Goal: Information Seeking & Learning: Learn about a topic

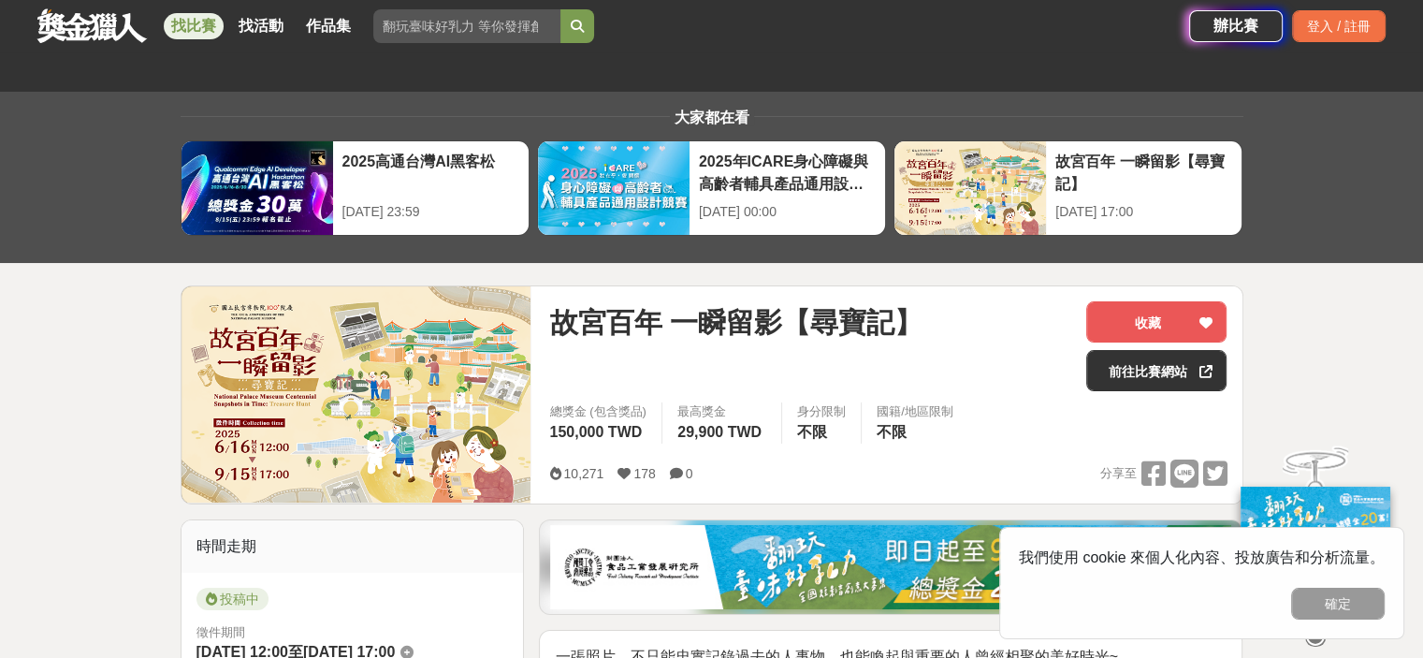
scroll to position [374, 0]
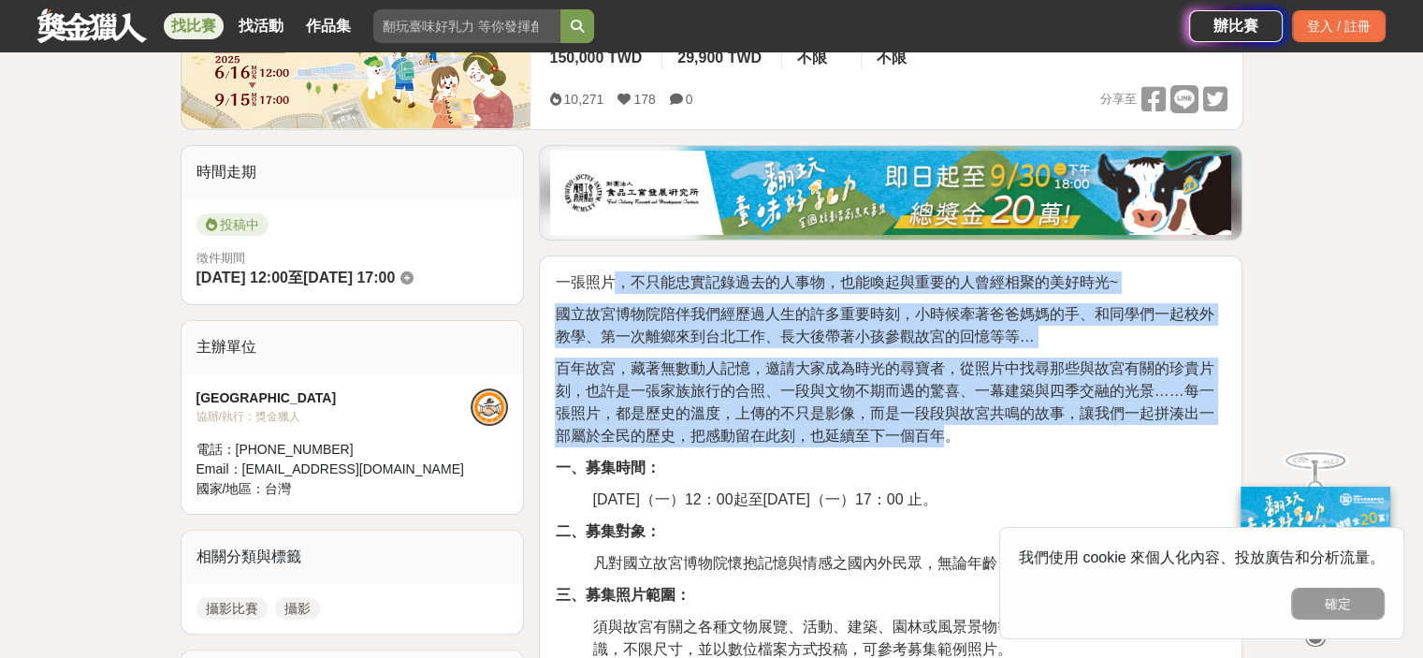
drag, startPoint x: 611, startPoint y: 282, endPoint x: 939, endPoint y: 428, distance: 359.4
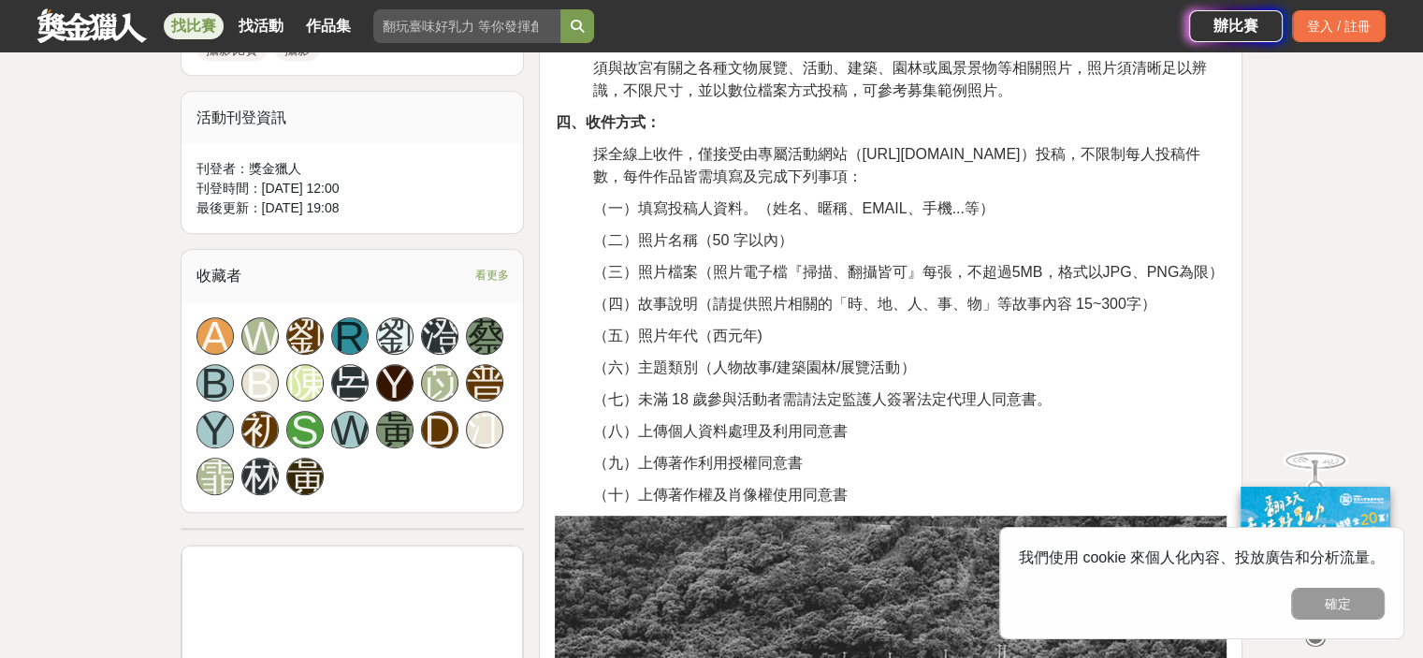
scroll to position [936, 0]
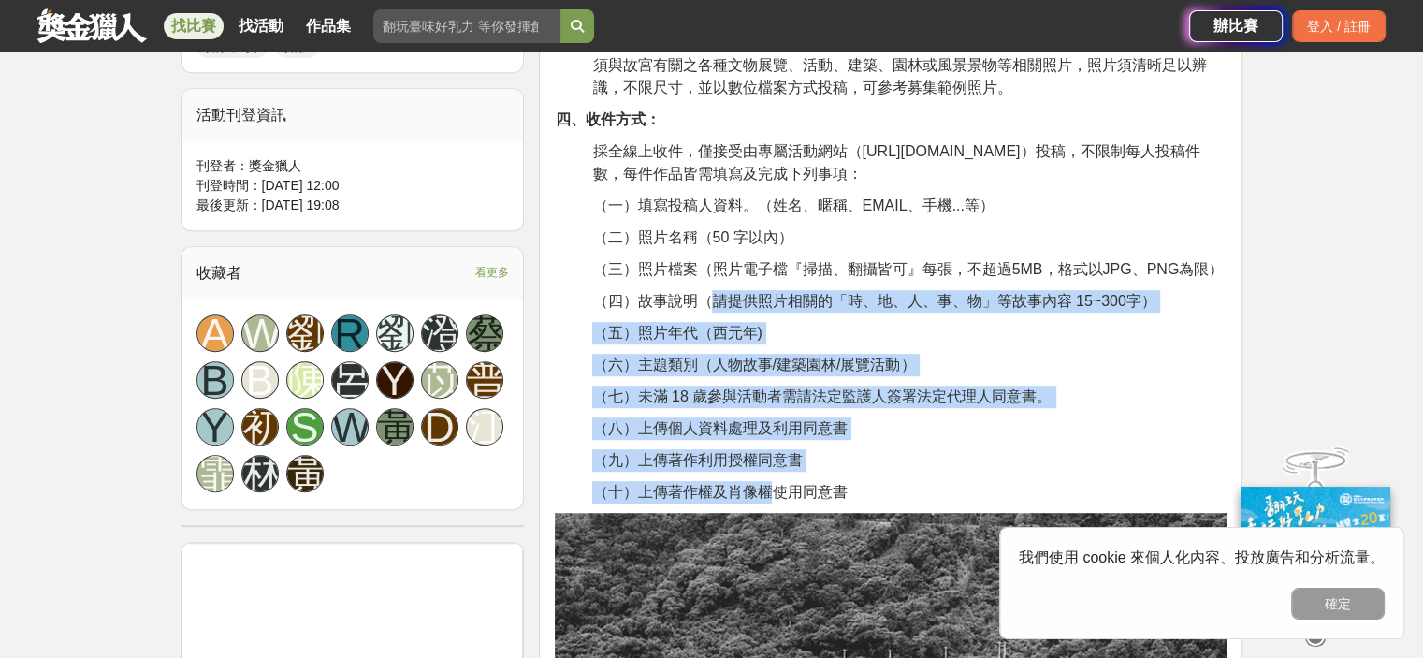
drag, startPoint x: 706, startPoint y: 308, endPoint x: 848, endPoint y: 508, distance: 245.1
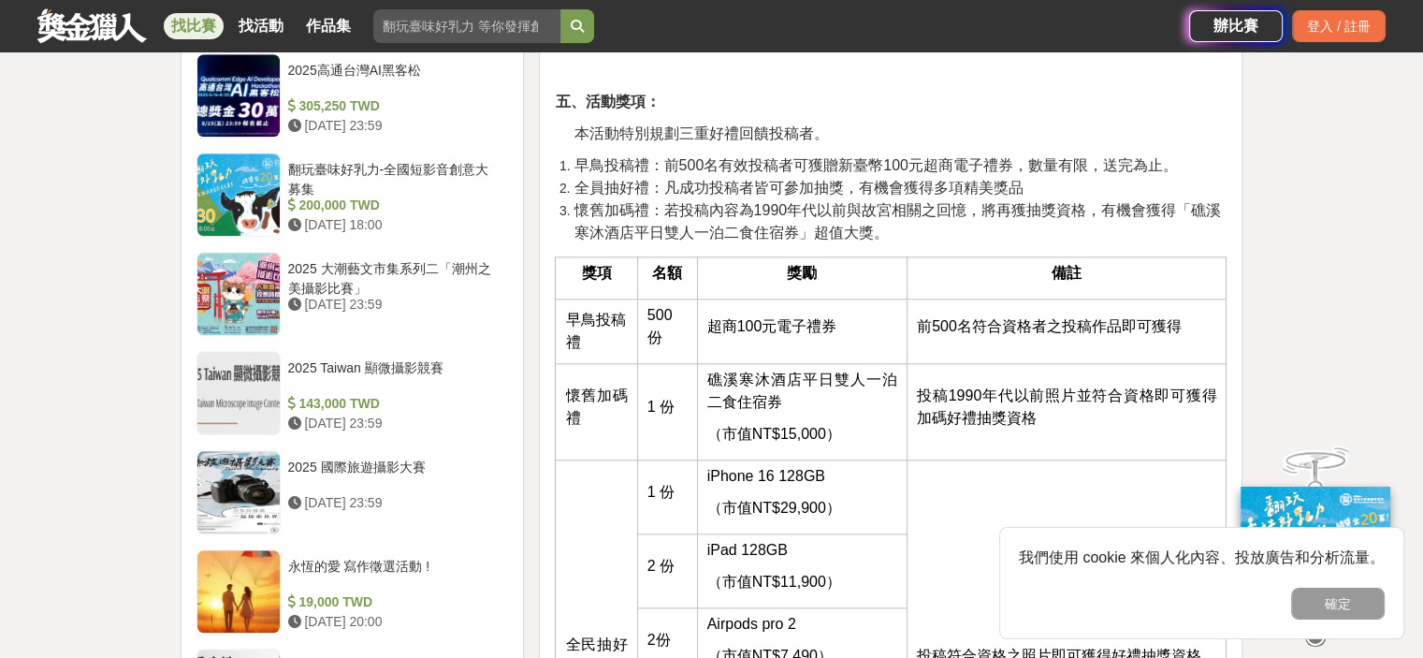
scroll to position [1965, 0]
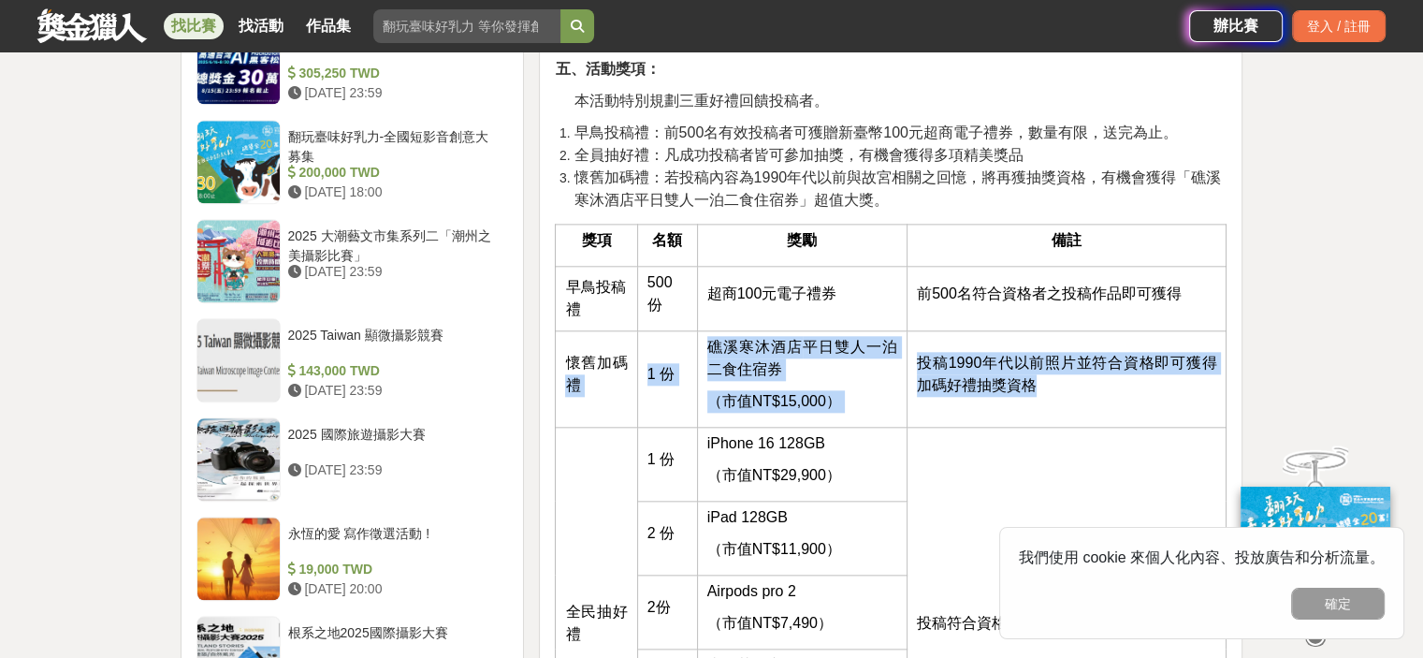
drag, startPoint x: 740, startPoint y: 359, endPoint x: 1033, endPoint y: 364, distance: 292.9
click at [1082, 385] on tr "懷舊加碼禮 1 份 礁溪寒沐酒店 平日雙人一泊二食住宿券 （市值NT$15,000） 投稿1990年代以前照片並符合資格即可獲得加碼好禮抽獎資格" at bounding box center [891, 378] width 671 height 96
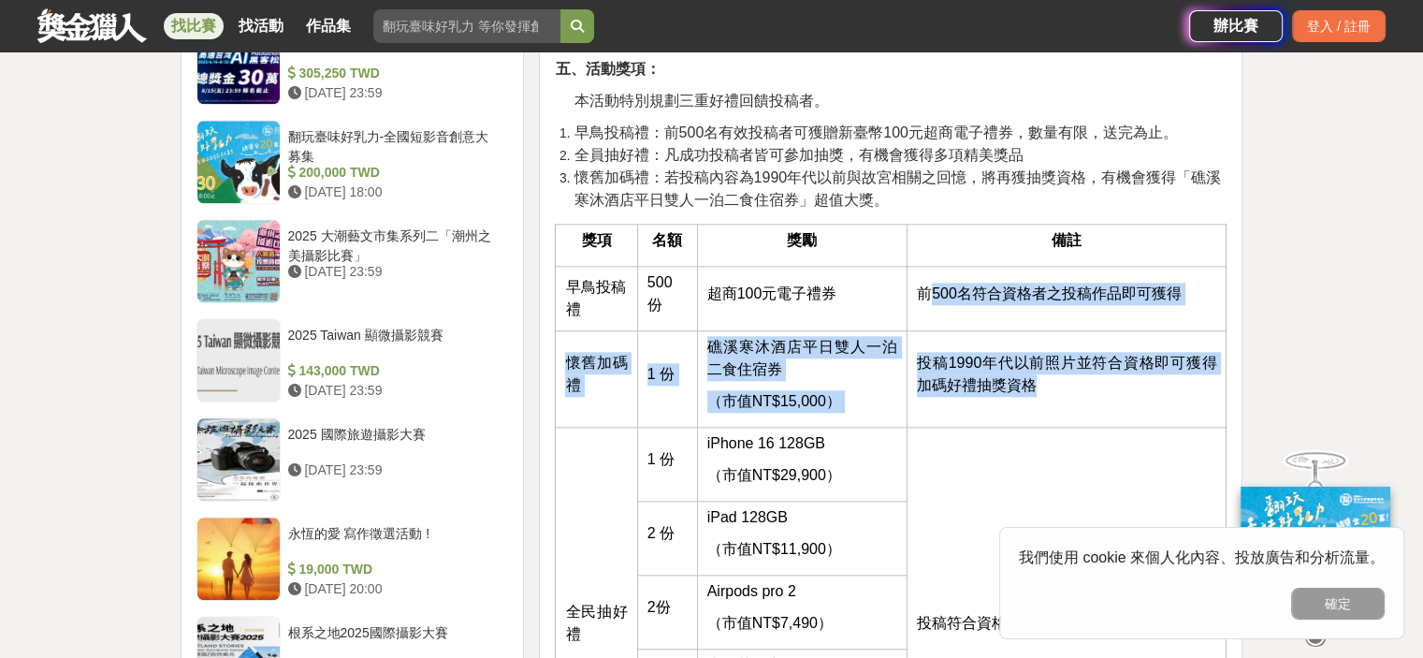
drag, startPoint x: 924, startPoint y: 289, endPoint x: 1069, endPoint y: 383, distance: 172.6
click at [1069, 383] on tbody "早鳥投稿禮 500 份 超商100元電子禮券 前500名符合資格者之投稿作品即可獲得 懷舊加碼禮 1 份 礁溪寒沐酒店 平日雙人一泊二食住宿券 （市值NT$1…" at bounding box center [891, 547] width 671 height 562
click at [1067, 383] on p "投稿1990年代以前照片並符合資格即可獲得加碼好禮抽獎資格" at bounding box center [1066, 374] width 299 height 45
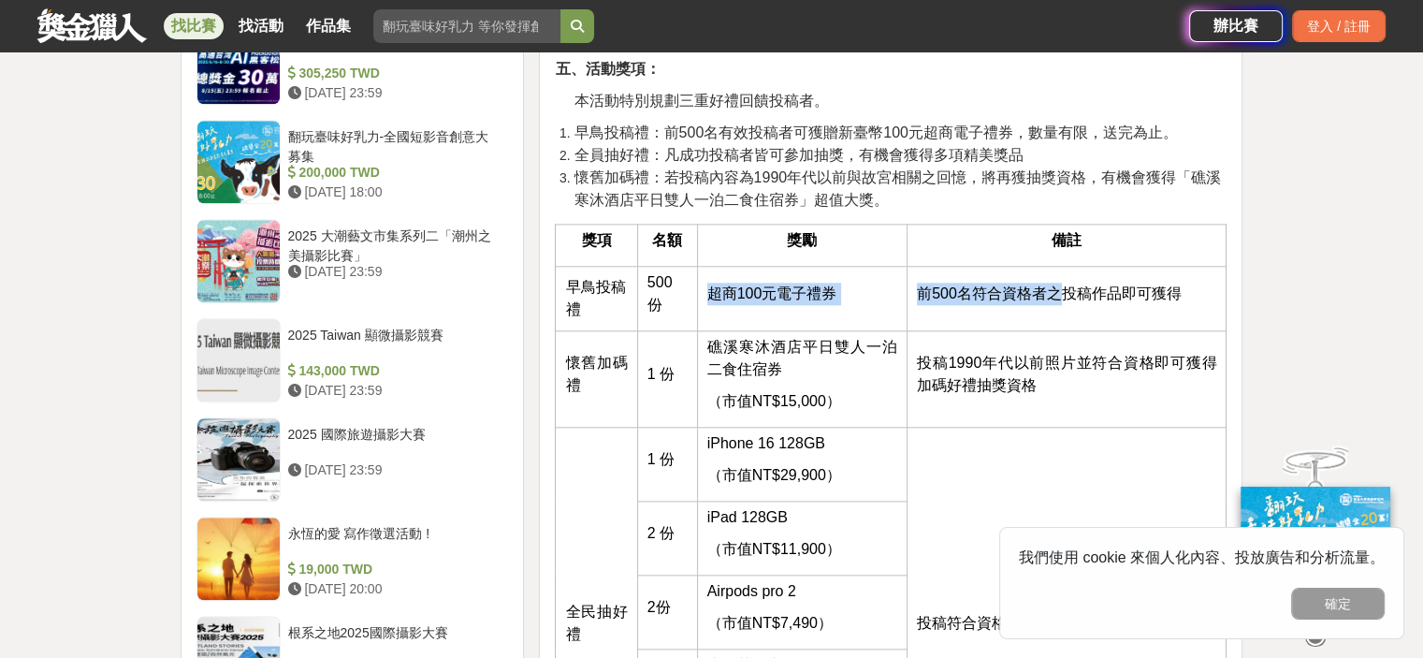
drag, startPoint x: 710, startPoint y: 282, endPoint x: 1048, endPoint y: 287, distance: 337.8
click at [1068, 298] on tr "早鳥投稿禮 500 份 超商100元電子禮券 前500名符合資格者之投稿作品即可獲得" at bounding box center [891, 298] width 671 height 65
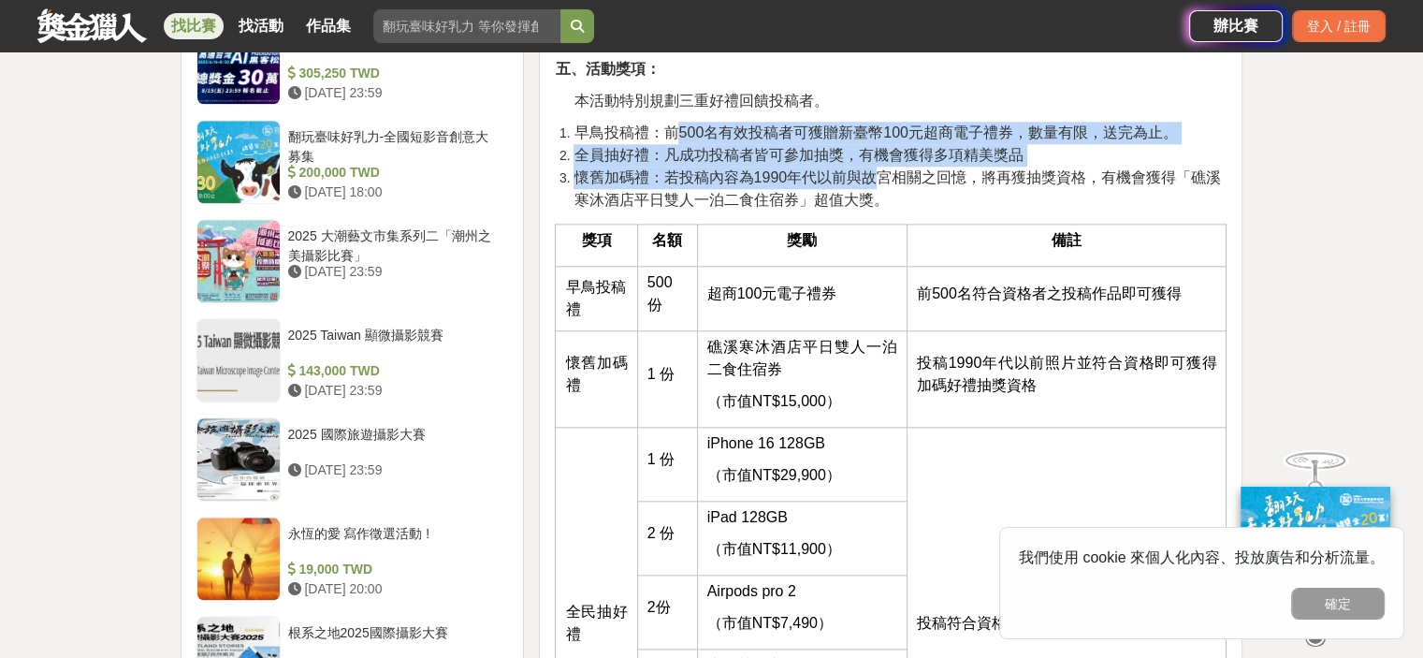
drag, startPoint x: 679, startPoint y: 130, endPoint x: 881, endPoint y: 185, distance: 209.5
click at [881, 185] on ol "早鳥投稿禮：前500名有效投稿者可獲贈新臺幣100元超商電子禮券，數量有限，送完為止。 全員抽好禮：凡成功投稿者皆可參加抽獎，有機會獲得多項精美獎品 懷舊加碼…" at bounding box center [891, 167] width 672 height 90
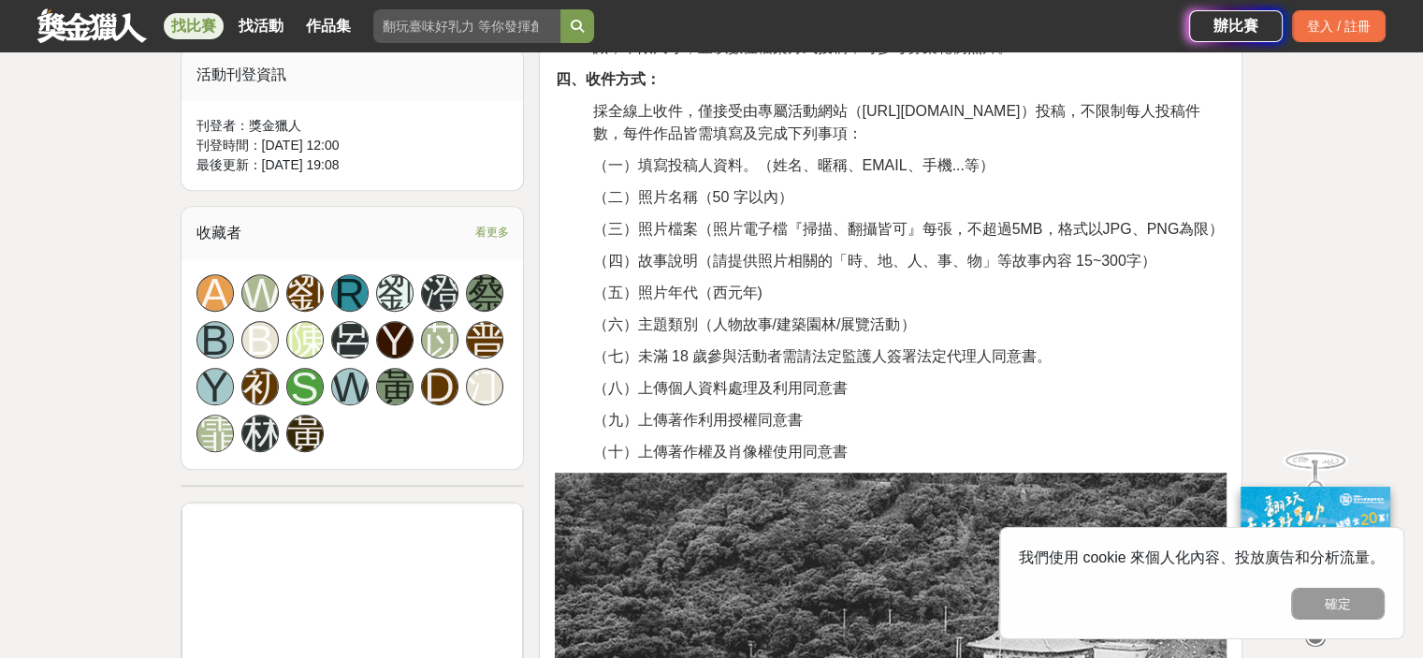
scroll to position [749, 0]
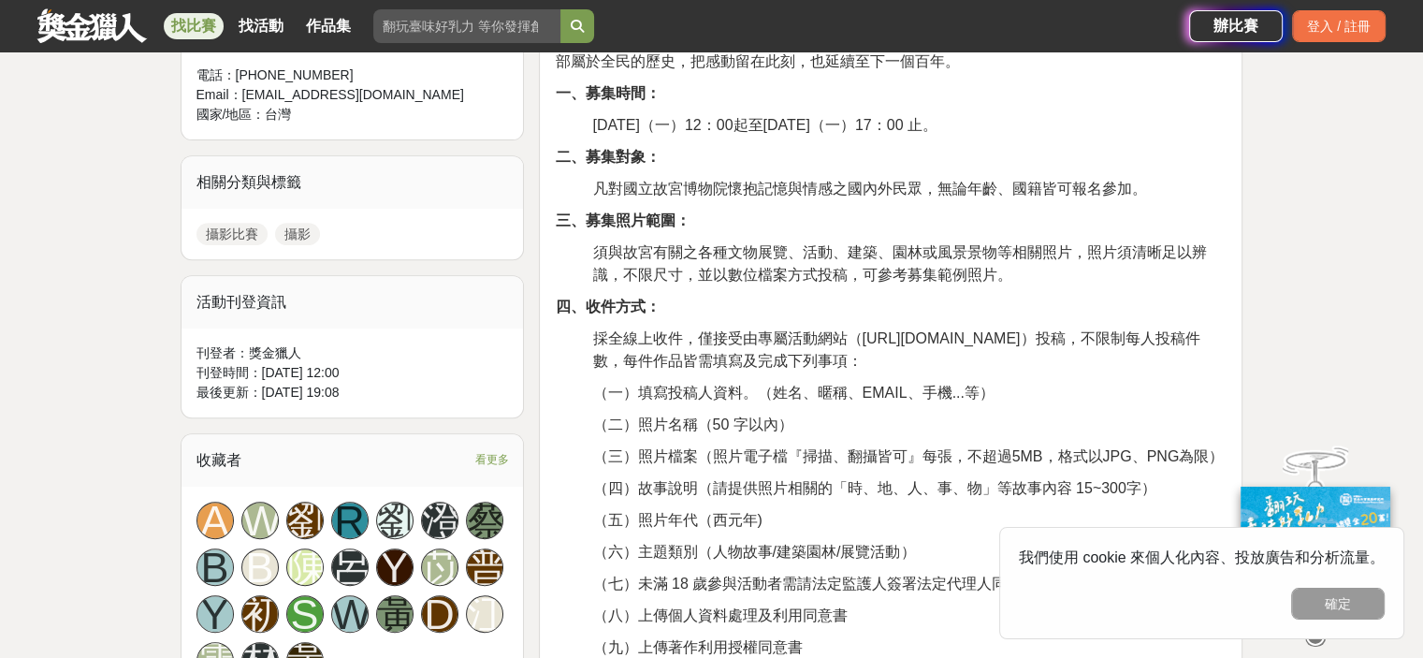
drag, startPoint x: 593, startPoint y: 126, endPoint x: 1343, endPoint y: 134, distance: 749.5
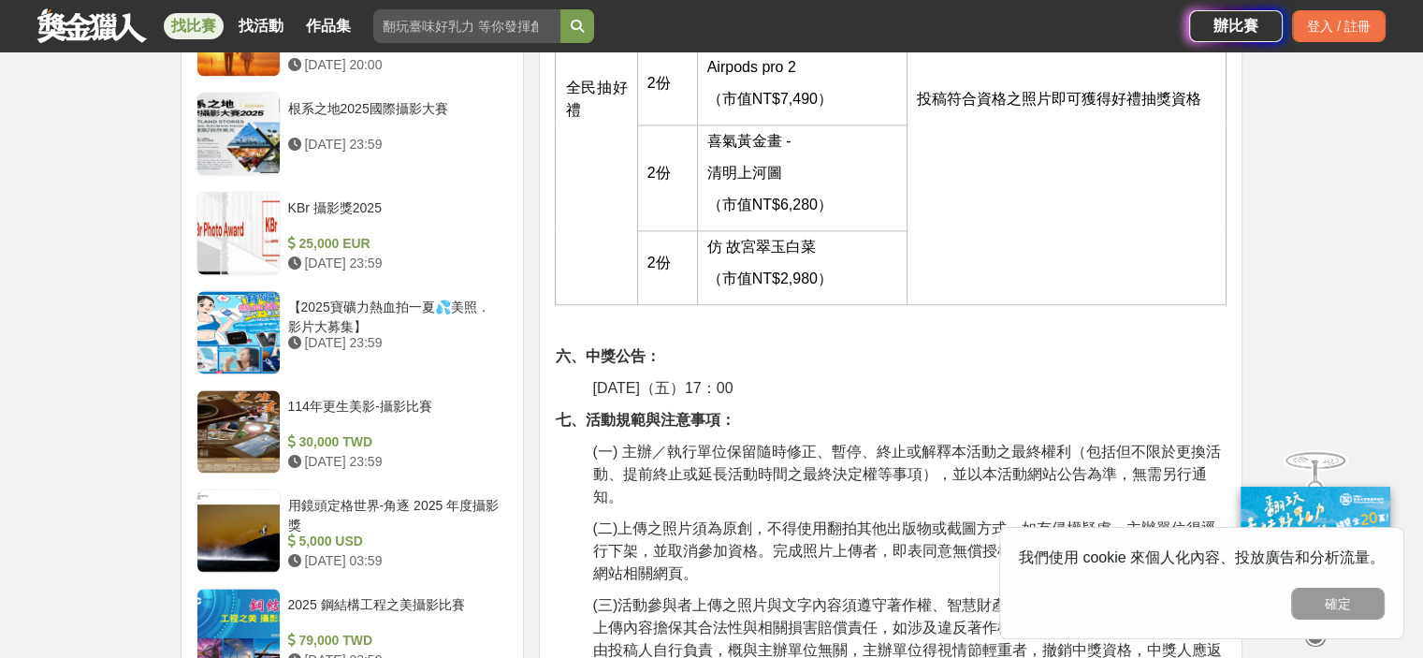
scroll to position [2534, 0]
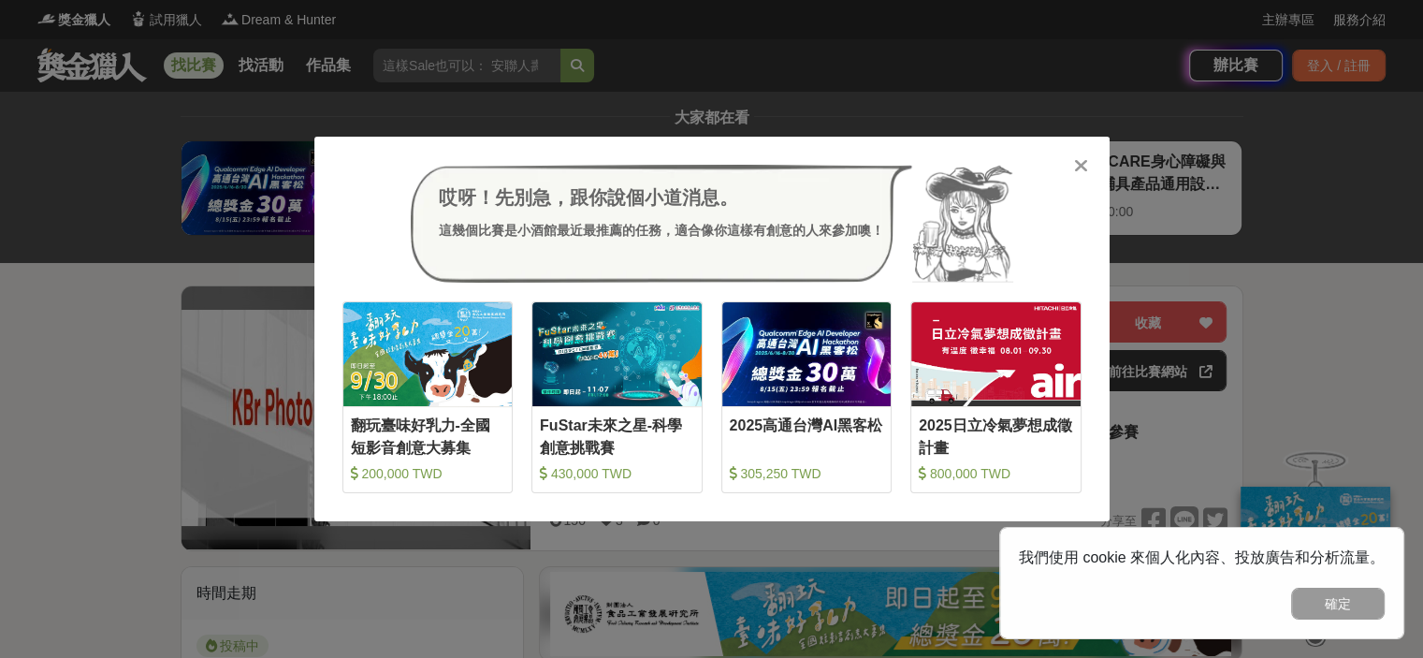
click at [1082, 166] on icon at bounding box center [1081, 165] width 14 height 19
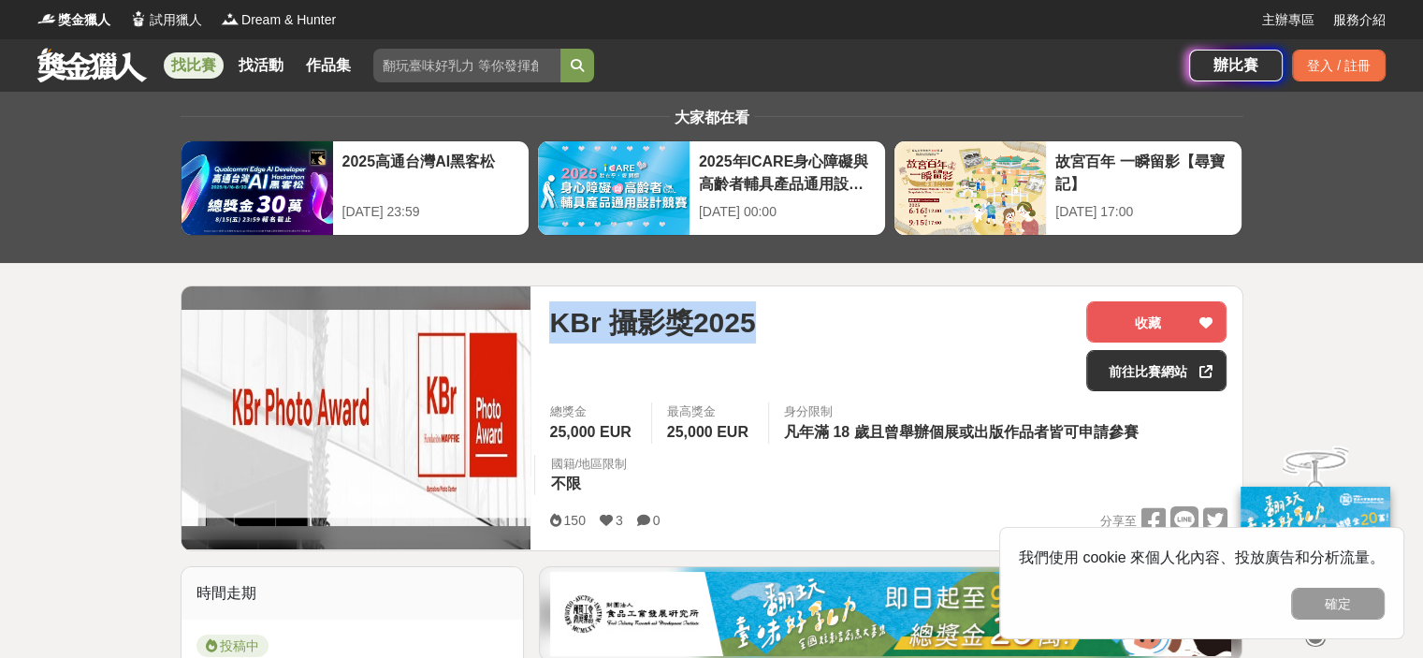
drag, startPoint x: 767, startPoint y: 317, endPoint x: 645, endPoint y: 313, distance: 122.7
click at [546, 321] on div "KBr 攝影獎2025 收藏 前往比賽網站 總獎金 25,000 EUR 最高獎金 25,000 EUR 身分限制 凡年滿 18 歲且曾舉辦個展或出版作品者皆…" at bounding box center [887, 418] width 707 height 264
copy span "KBr 攝影獎2025"
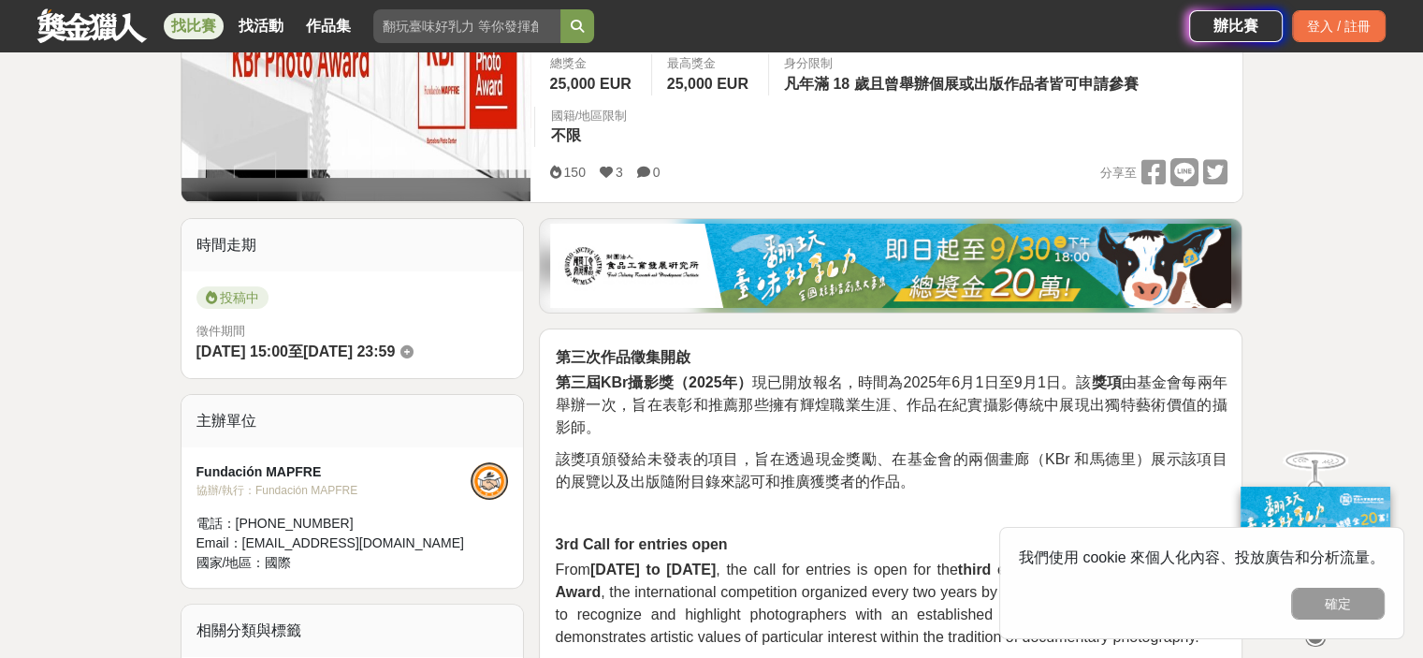
scroll to position [468, 0]
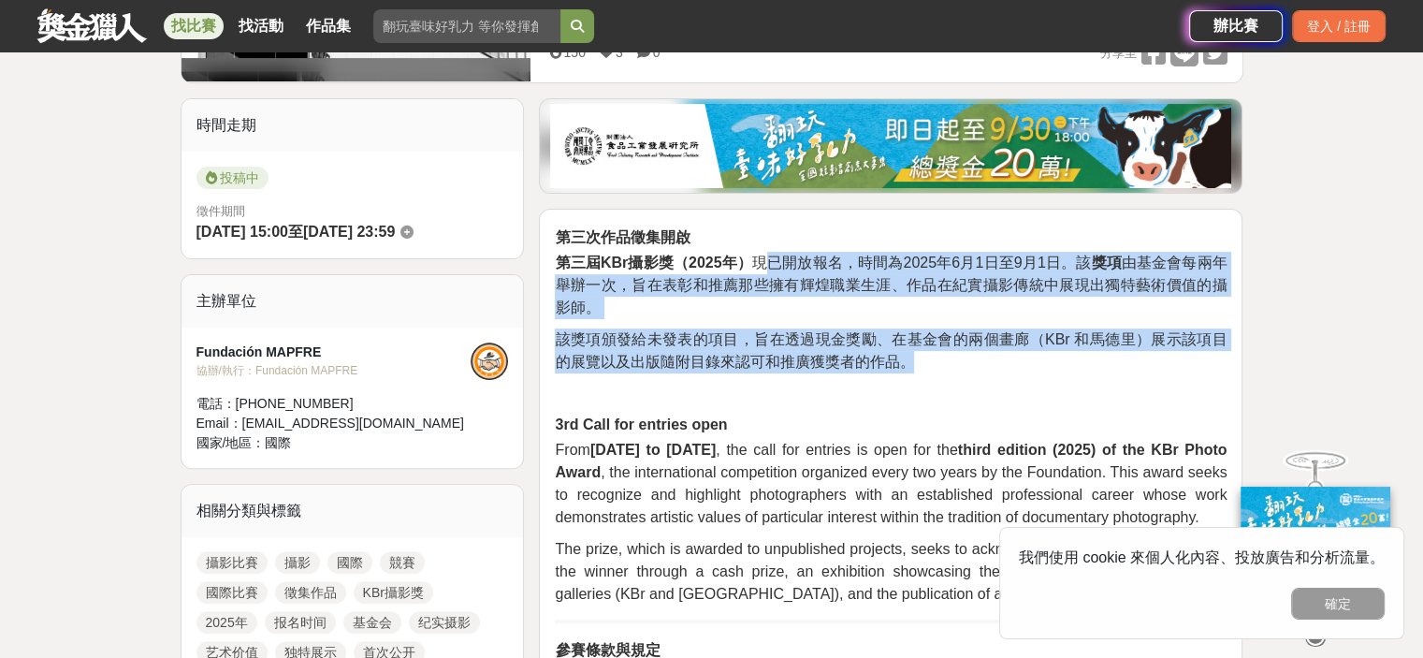
drag, startPoint x: 790, startPoint y: 263, endPoint x: 950, endPoint y: 365, distance: 189.7
click at [950, 365] on p "該獎項頒發給未發表的項目，旨在透過現金獎勵、在基金會的兩個畫廊（KBr 和馬德里）展示該項目的展覽以及出版隨附目錄來認可和推廣獲獎者的作品。" at bounding box center [891, 350] width 672 height 45
drag, startPoint x: 821, startPoint y: 280, endPoint x: 984, endPoint y: 383, distance: 193.4
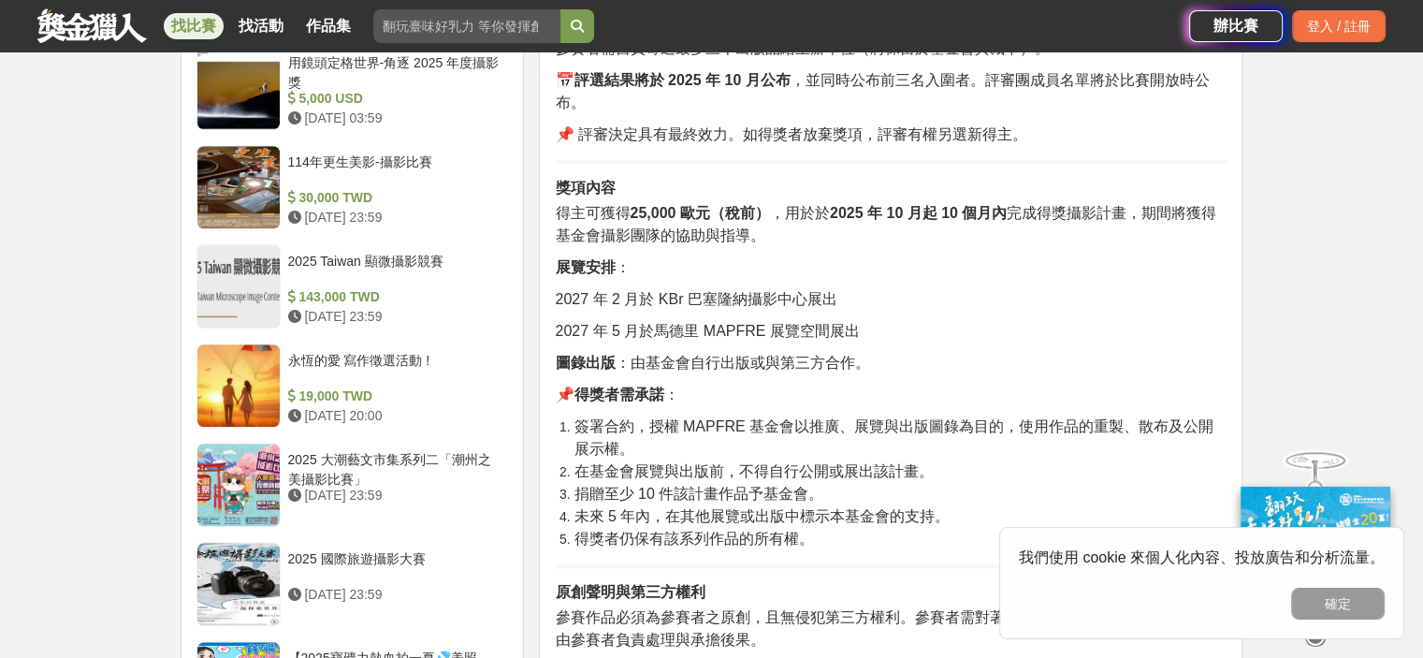
scroll to position [1965, 0]
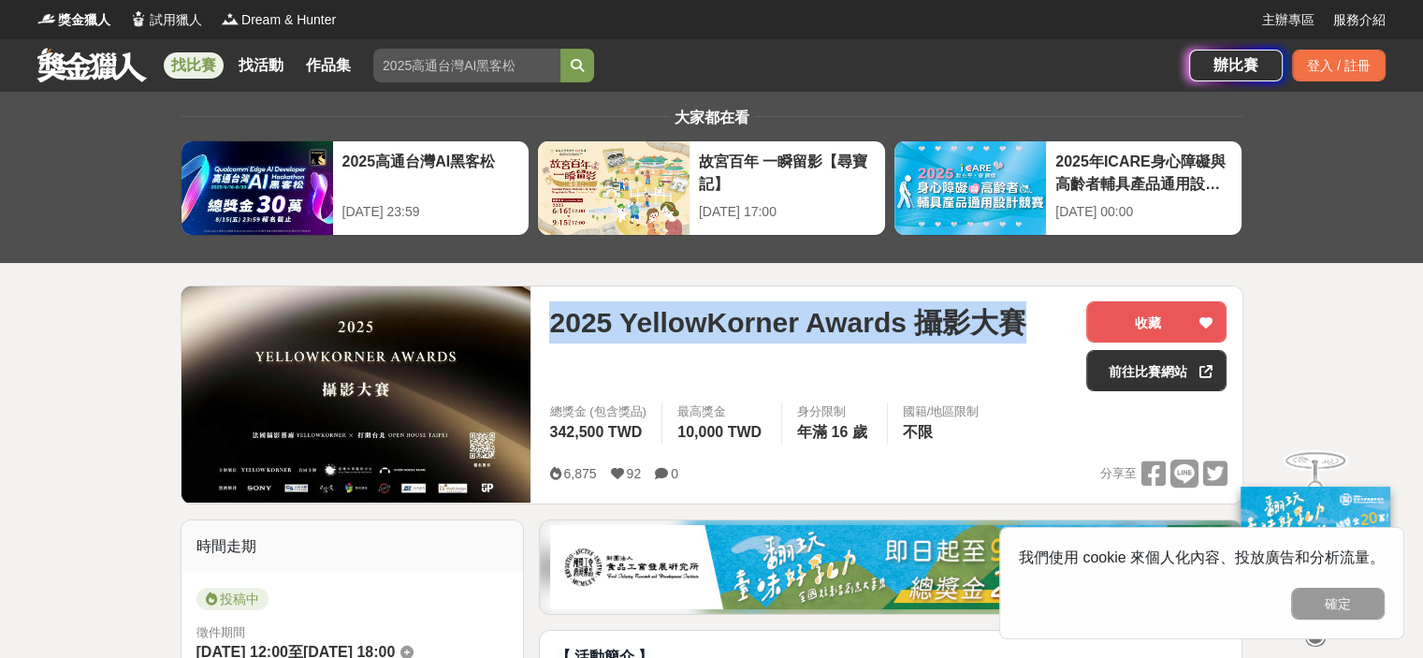
drag, startPoint x: 1037, startPoint y: 328, endPoint x: 533, endPoint y: 315, distance: 503.6
click at [533, 315] on div "2025 YellowKorner Awards 攝影大賽 收藏 前往比賽網站 總獎金 (包含獎品) 342,500 TWD 最高獎金 10,000 TWD …" at bounding box center [712, 394] width 1063 height 219
copy div "2025 YellowKorner Awards 攝影大賽"
click at [575, 325] on span "2025 YellowKorner Awards 攝影大賽" at bounding box center [787, 322] width 477 height 42
copy div "2025 YellowKorner Awards 攝影大賽"
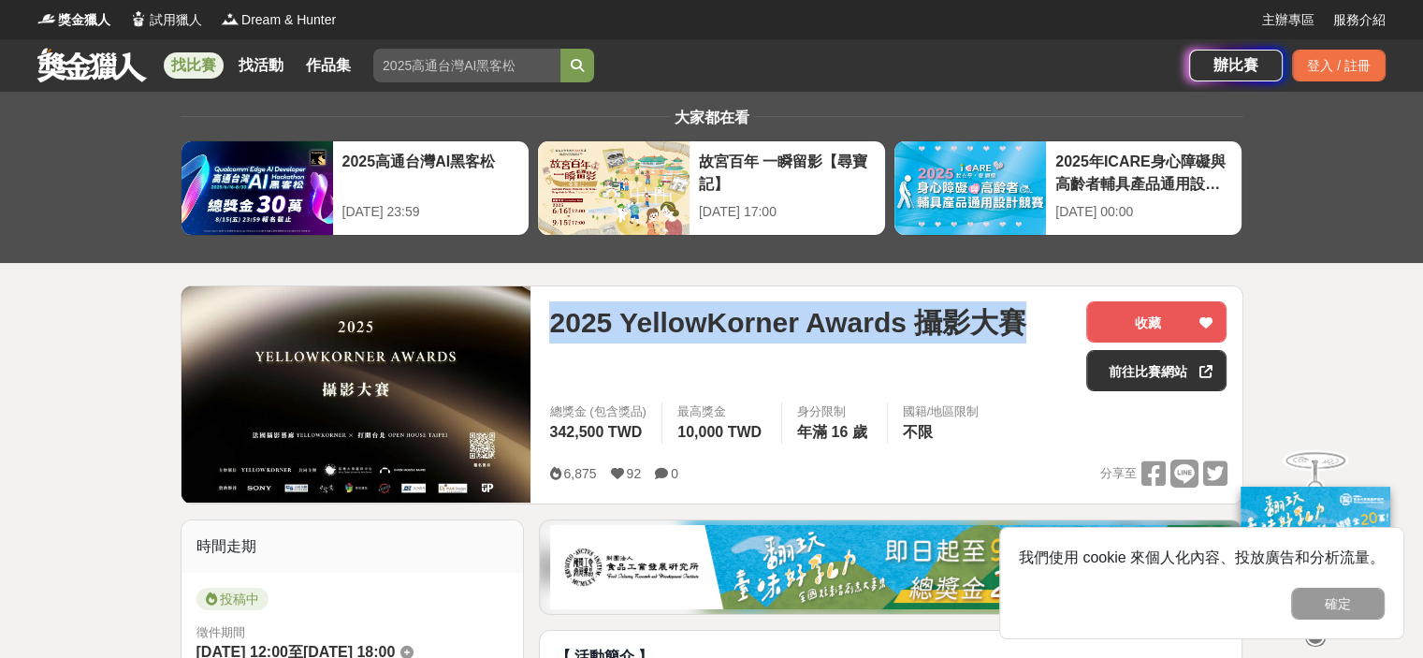
drag, startPoint x: 545, startPoint y: 336, endPoint x: 1056, endPoint y: 322, distance: 512.0
click at [1056, 322] on div "2025 YellowKorner Awards 攝影大賽 收藏 前往比賽網站 總獎金 (包含獎品) 342,500 TWD 最高獎金 10,000 TWD …" at bounding box center [887, 394] width 707 height 217
copy span "2025 YellowKorner Awards 攝影大賽"
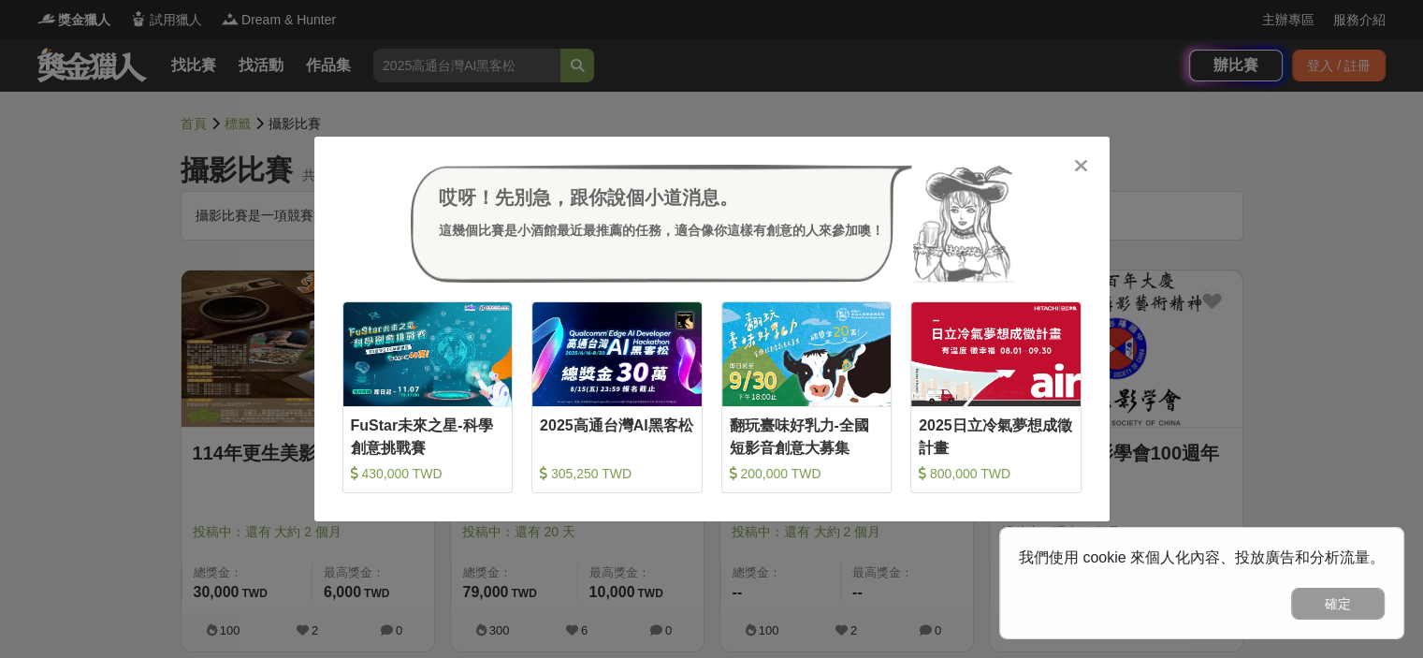
click at [1081, 157] on icon at bounding box center [1081, 165] width 14 height 19
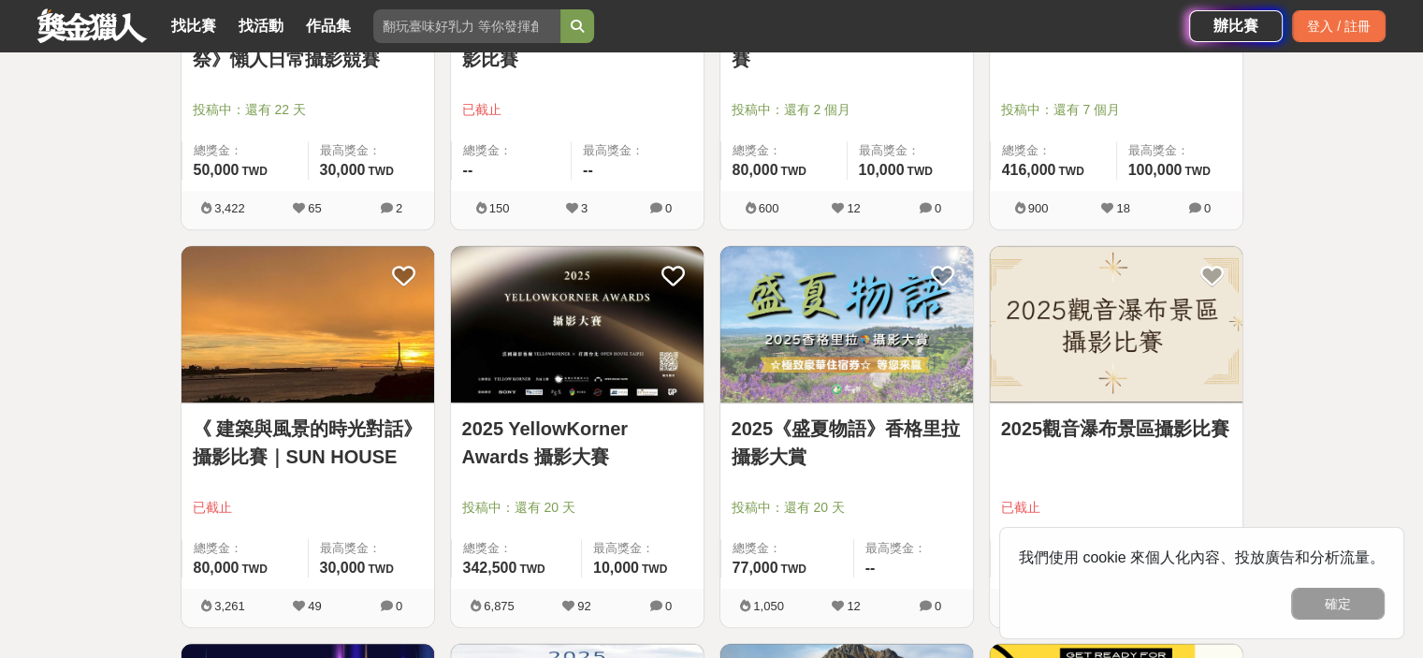
scroll to position [1591, 0]
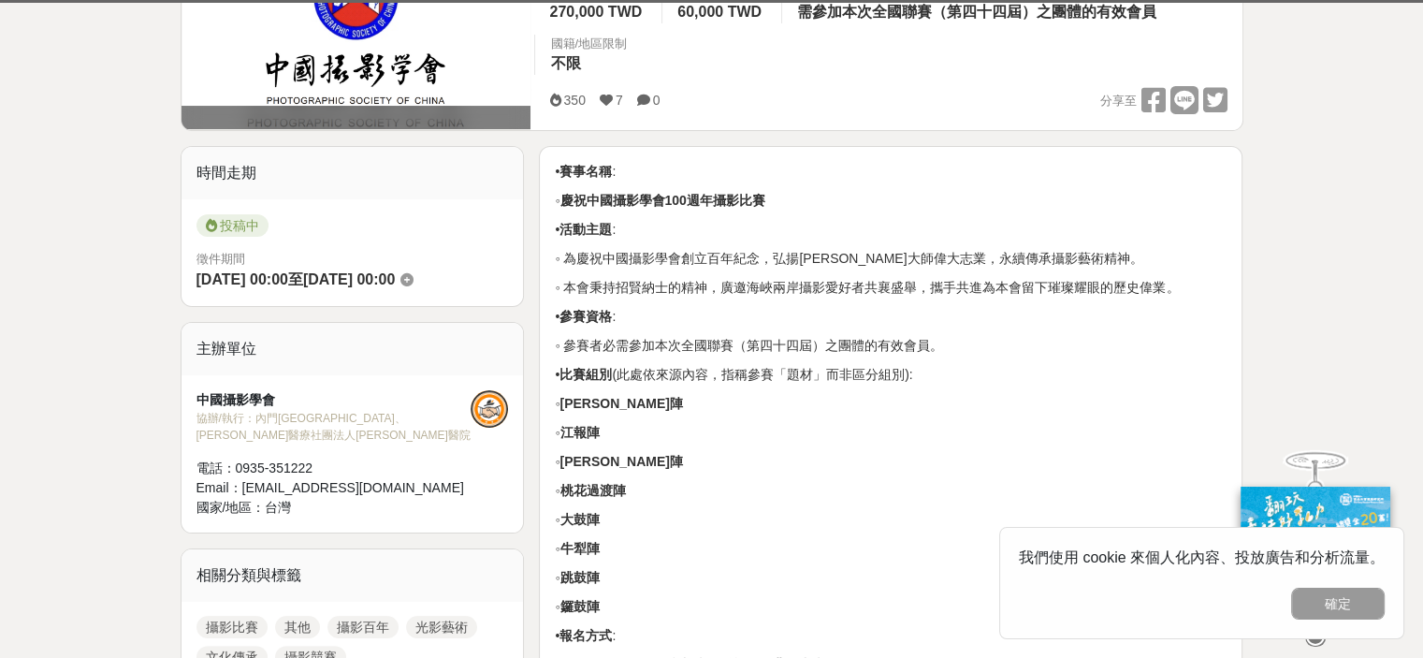
scroll to position [468, 0]
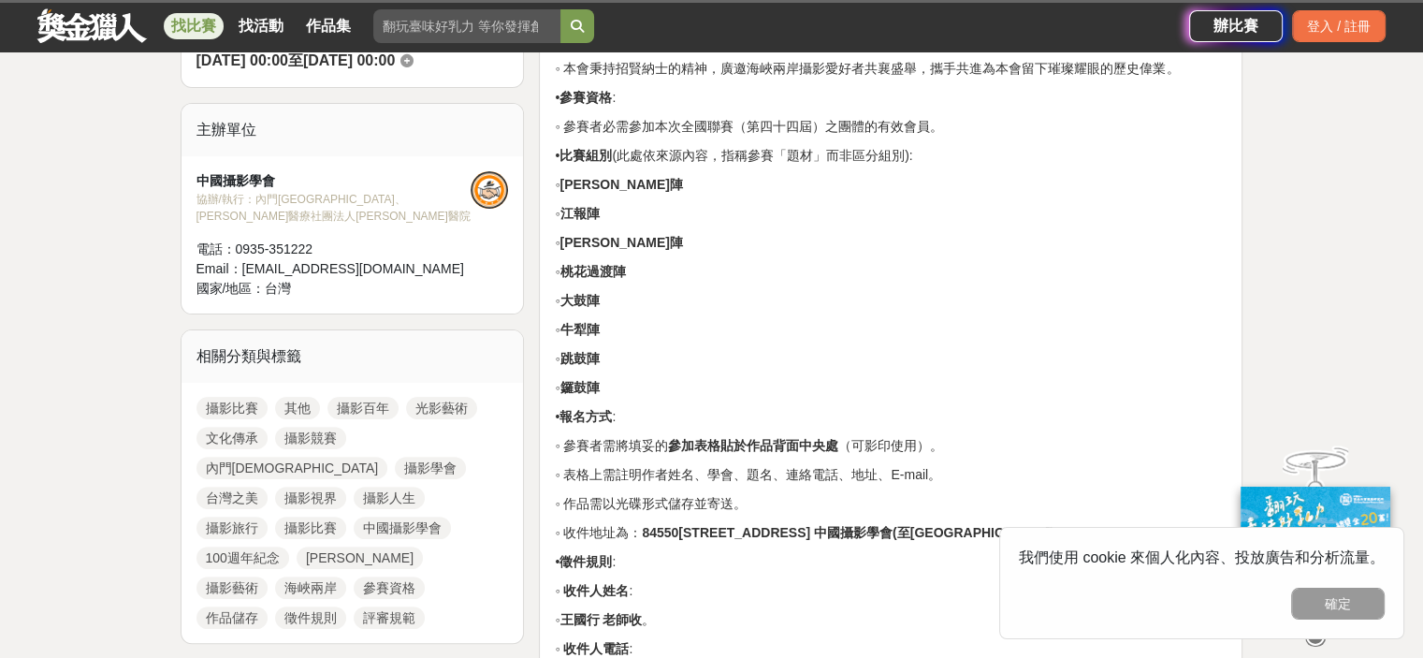
drag, startPoint x: 589, startPoint y: 175, endPoint x: 690, endPoint y: 447, distance: 290.1
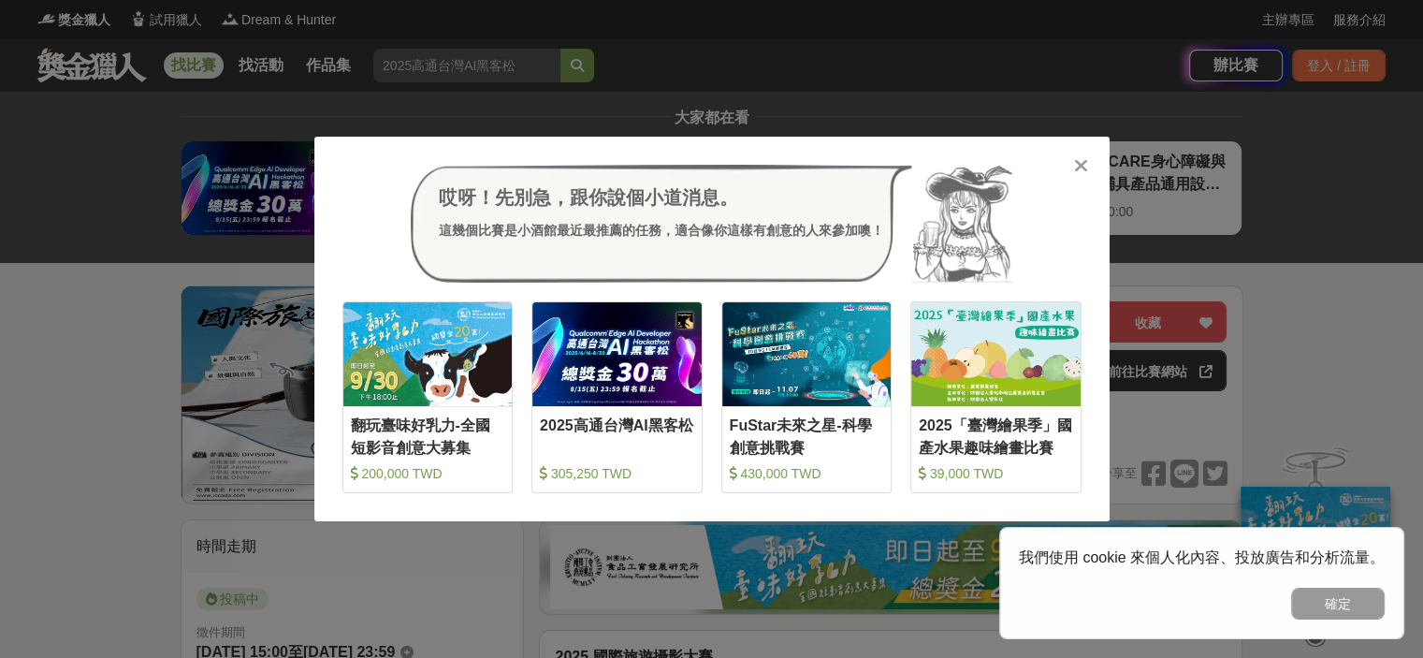
click at [1065, 162] on div "哎呀！先別急，跟你說個小道消息。 這幾個比賽是小酒館最近最推薦的任務，適合像你這樣有創意的人來參加噢！ 收藏 翻玩臺味好乳力-全國短影音創意大募集 200,0…" at bounding box center [711, 329] width 795 height 385
click at [1076, 166] on icon at bounding box center [1081, 165] width 14 height 19
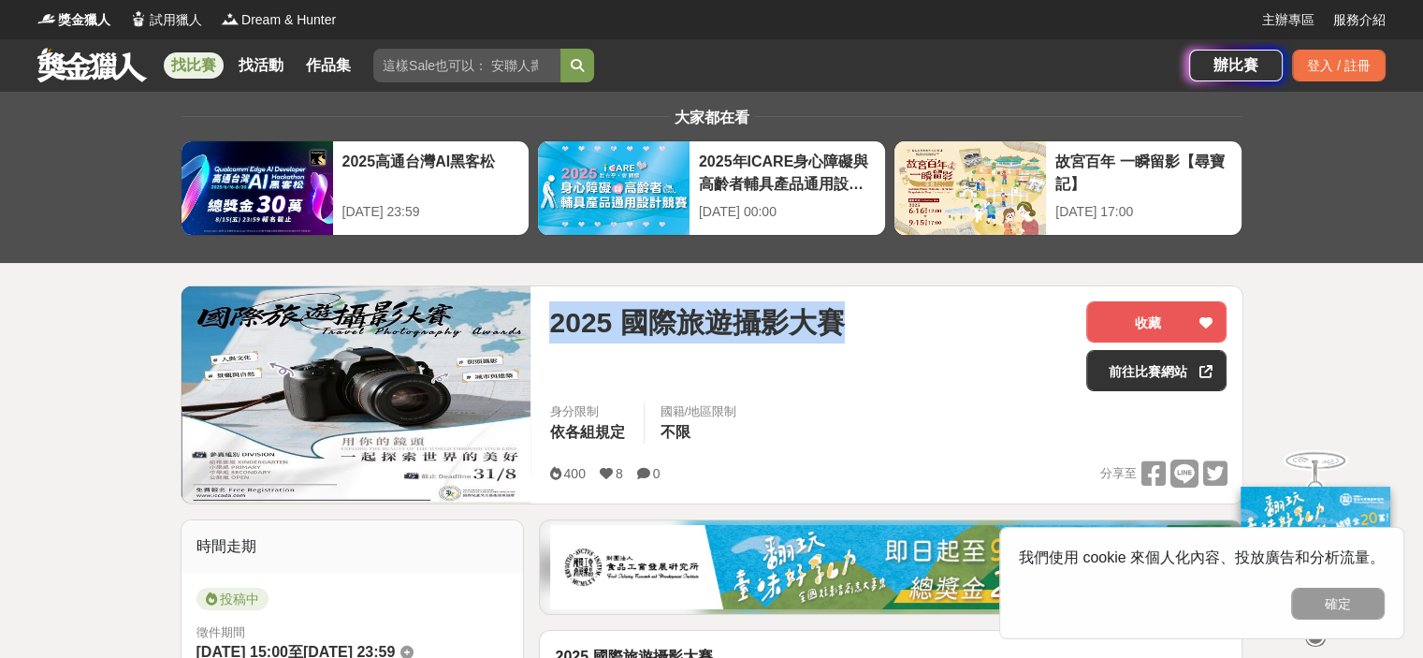
drag, startPoint x: 551, startPoint y: 316, endPoint x: 871, endPoint y: 323, distance: 320.1
click at [871, 323] on div "2025 國際旅遊攝影大賽" at bounding box center [810, 322] width 522 height 42
copy span "2025 國際旅遊攝影大賽"
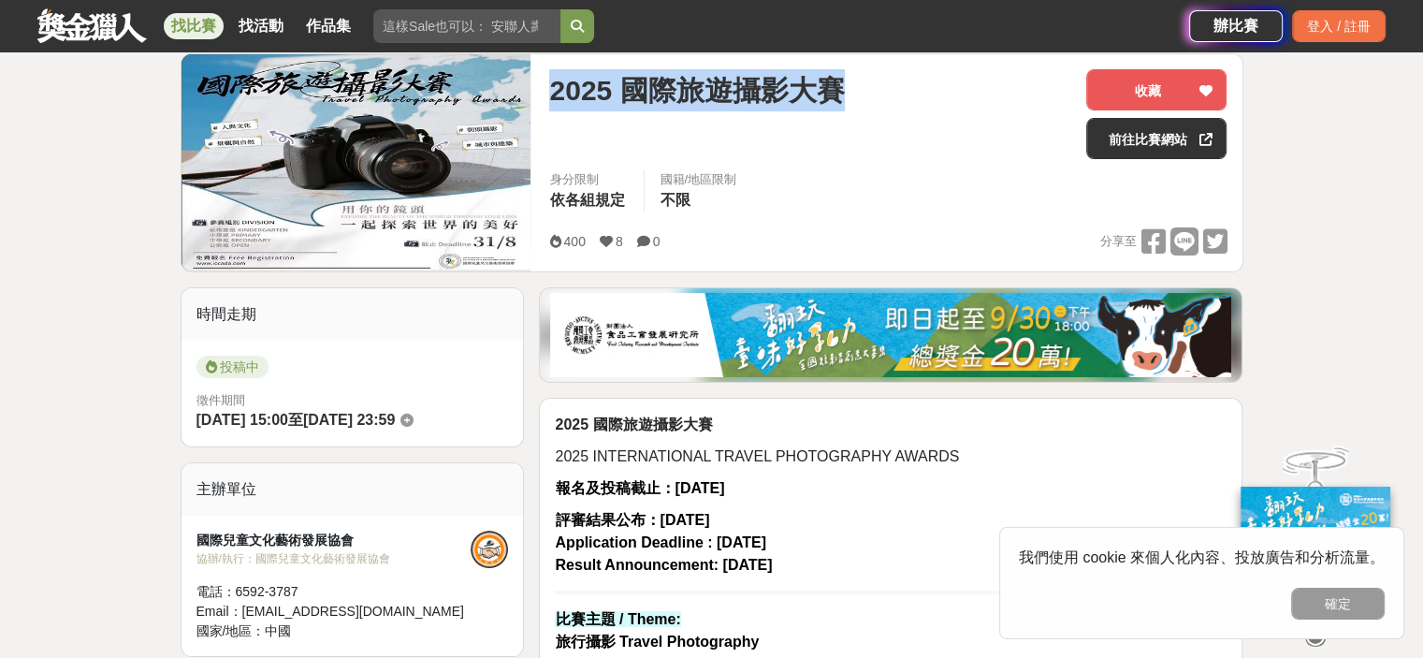
scroll to position [374, 0]
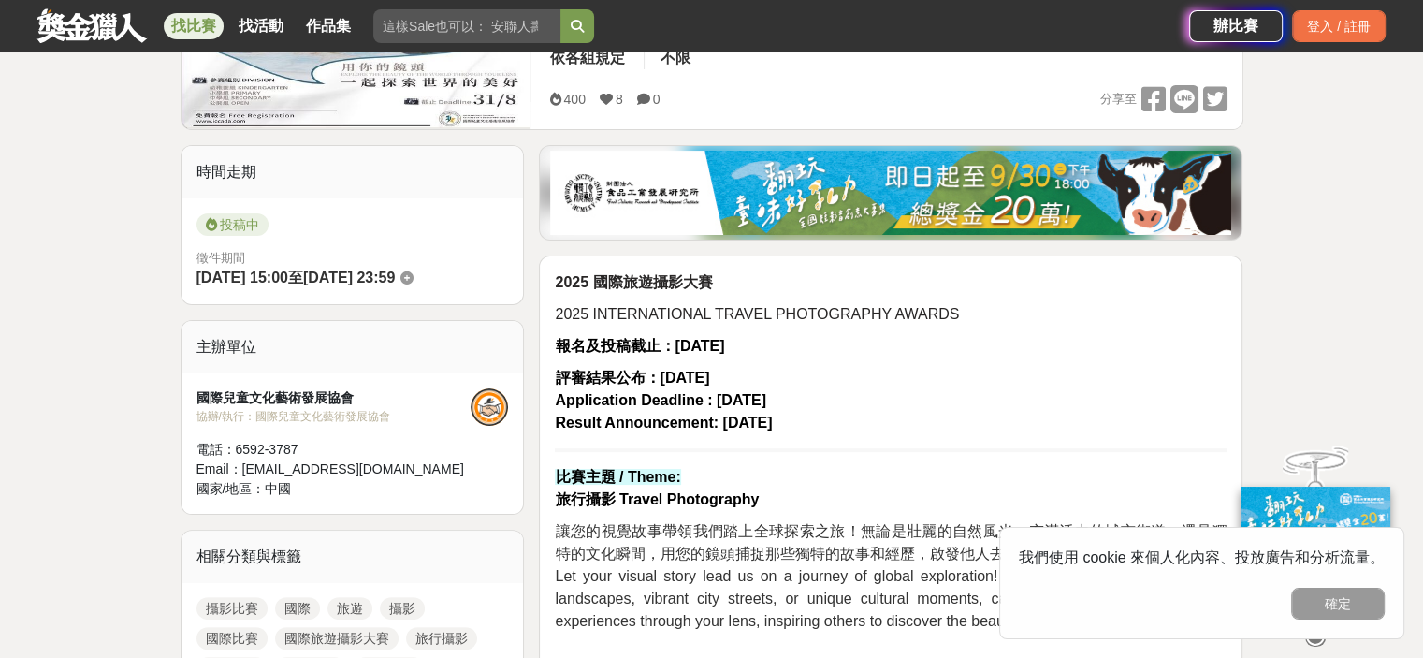
drag, startPoint x: 604, startPoint y: 351, endPoint x: 850, endPoint y: 412, distance: 252.6
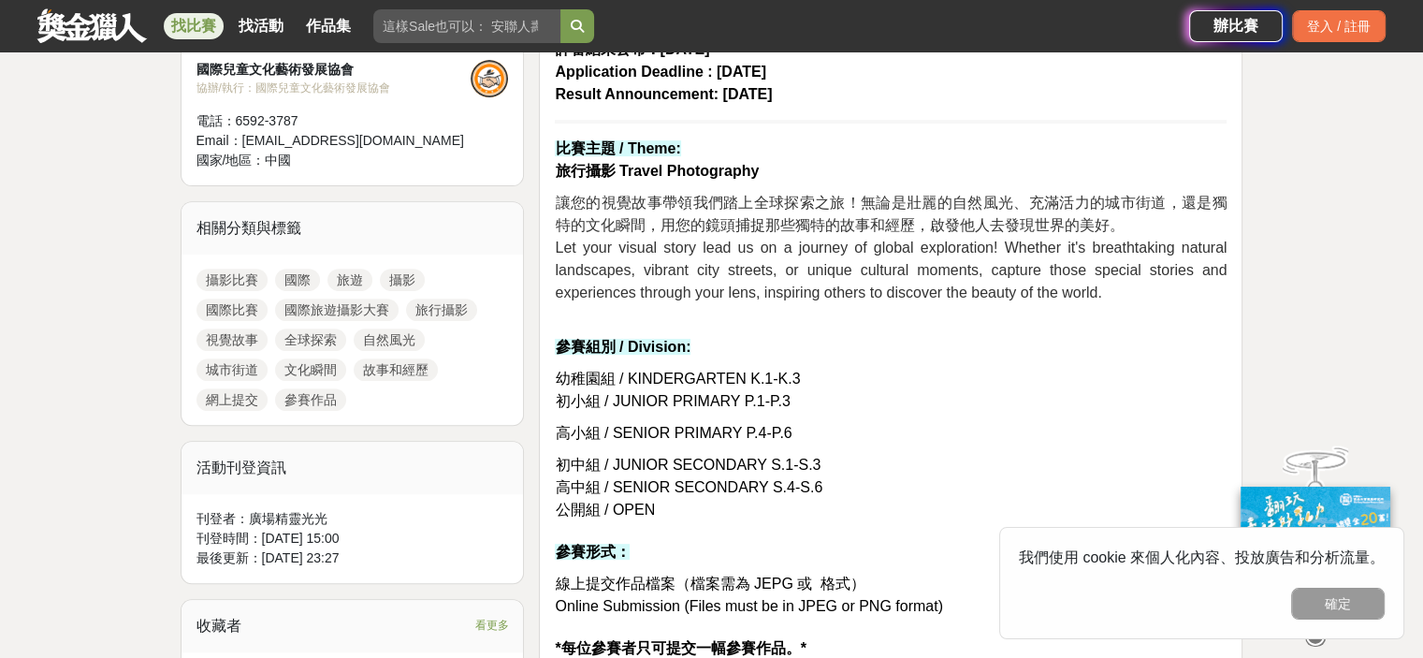
scroll to position [936, 0]
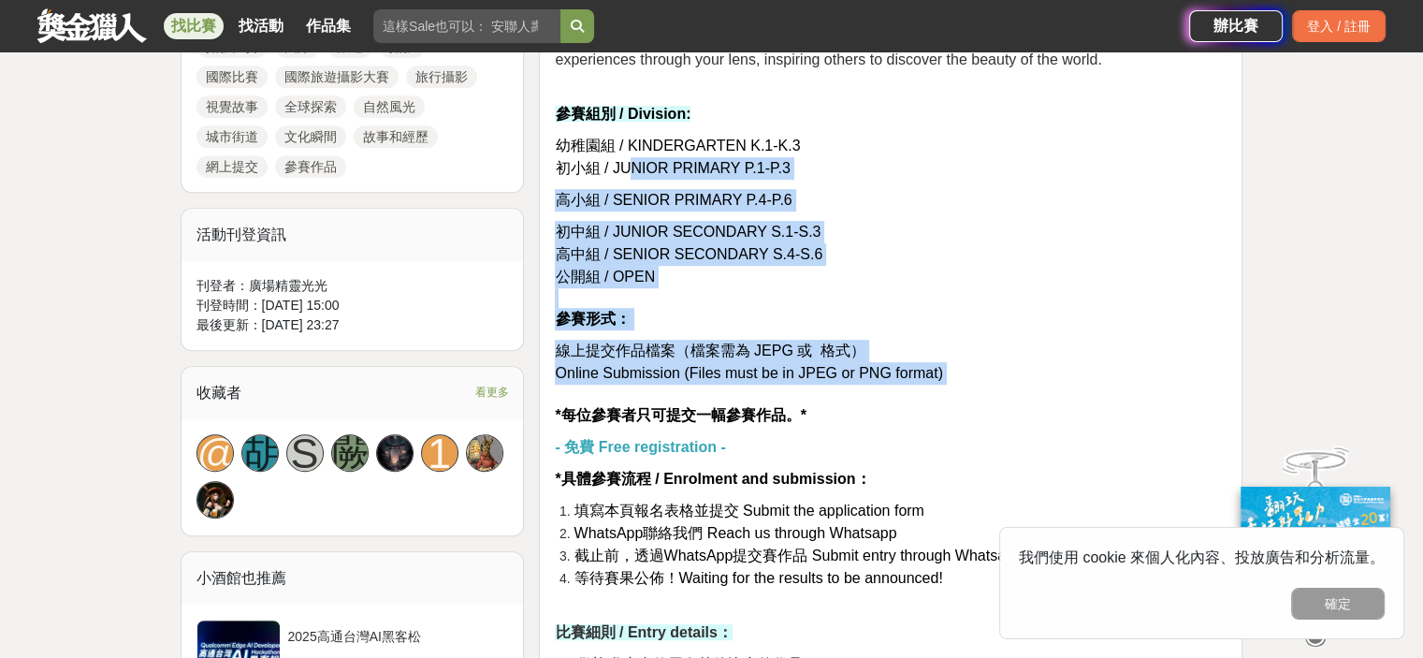
drag, startPoint x: 630, startPoint y: 157, endPoint x: 912, endPoint y: 402, distance: 374.1
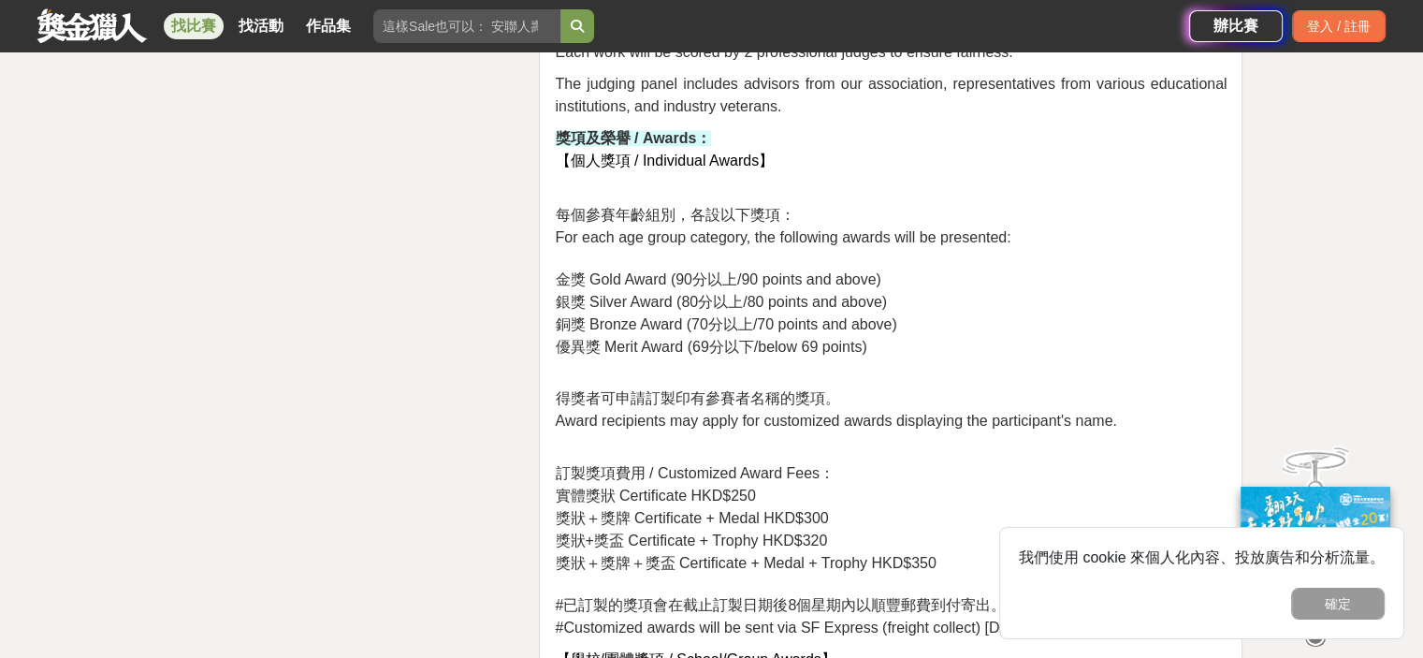
scroll to position [3088, 0]
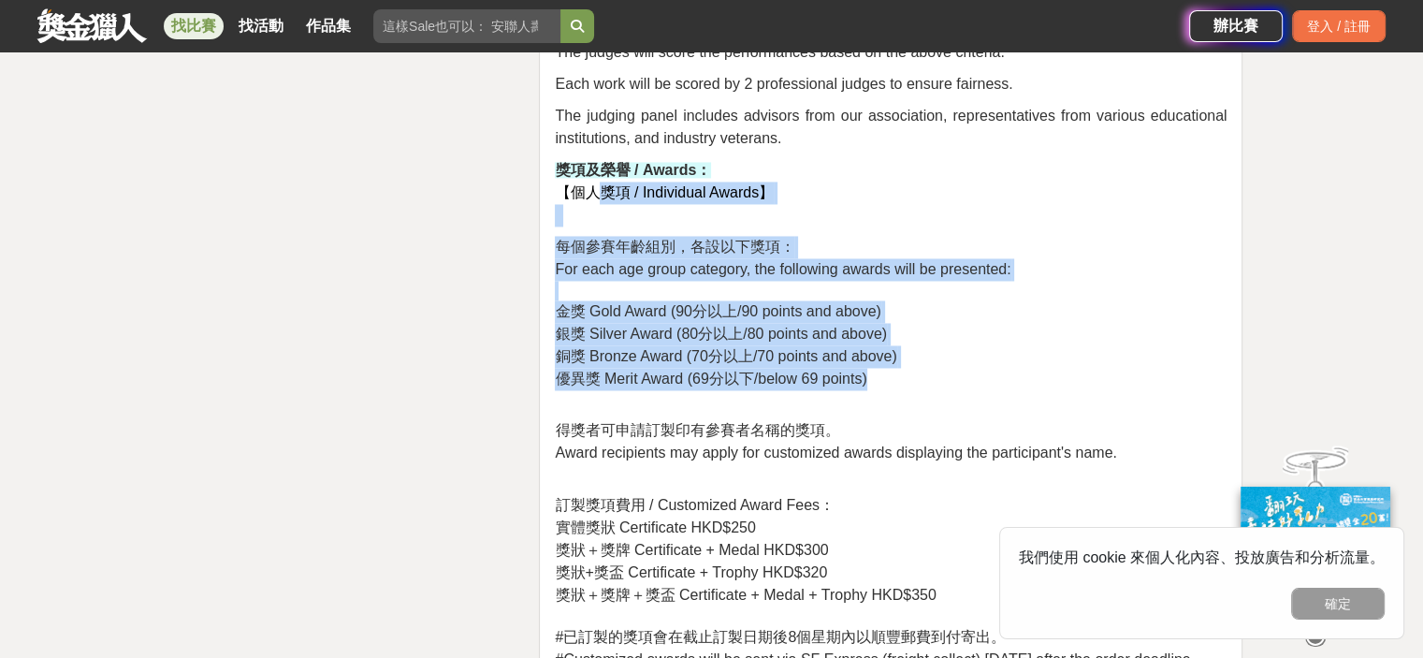
drag, startPoint x: 599, startPoint y: 263, endPoint x: 923, endPoint y: 452, distance: 375.7
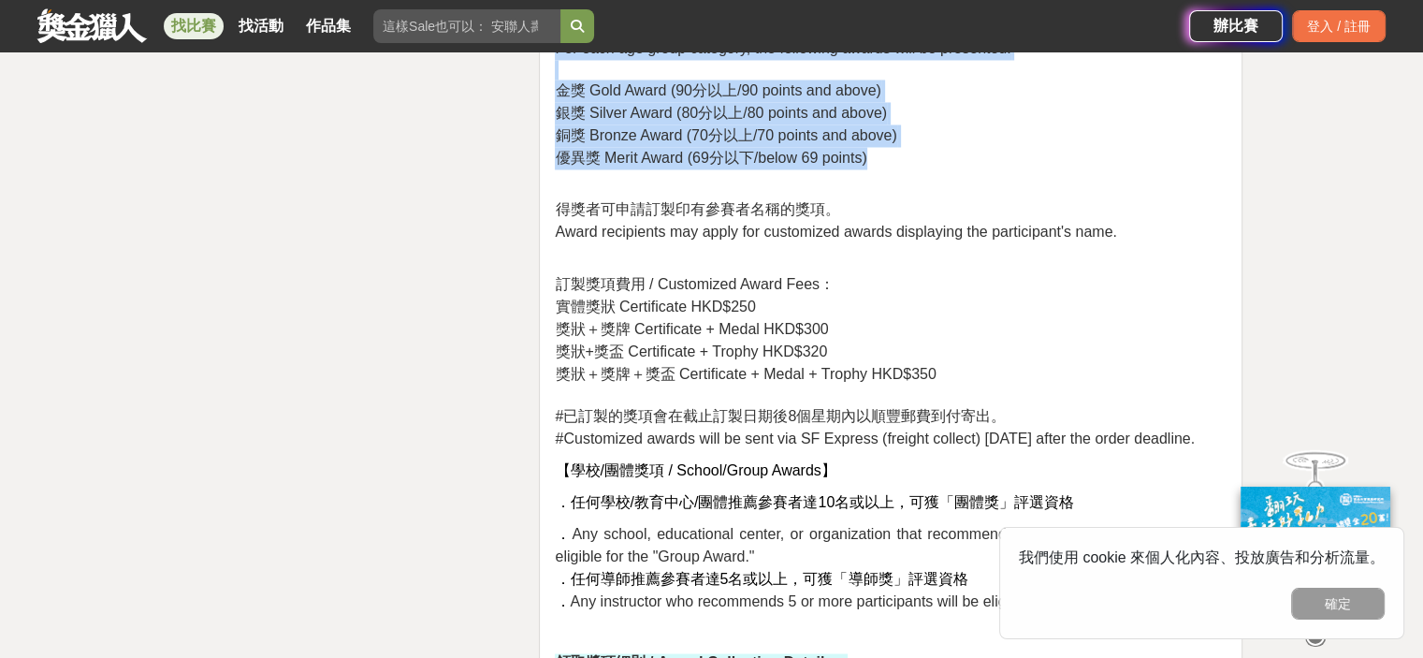
scroll to position [3462, 0]
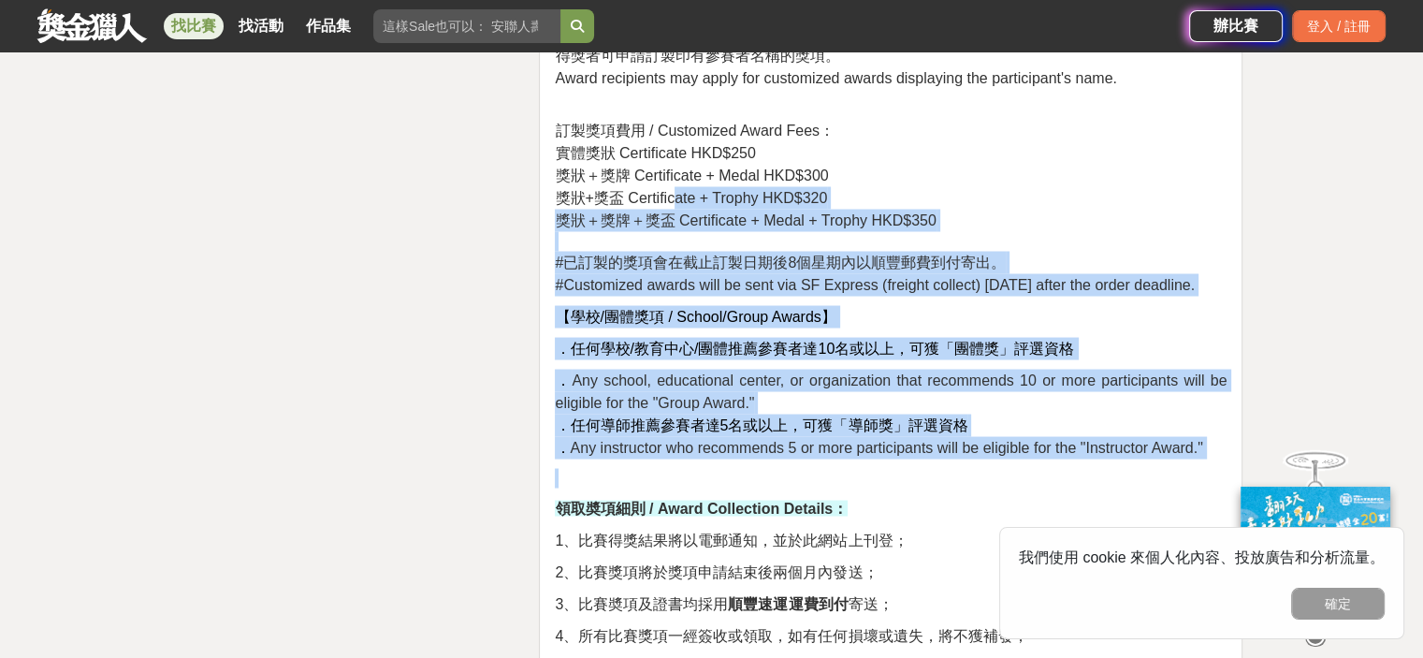
drag, startPoint x: 674, startPoint y: 257, endPoint x: 820, endPoint y: 571, distance: 345.8
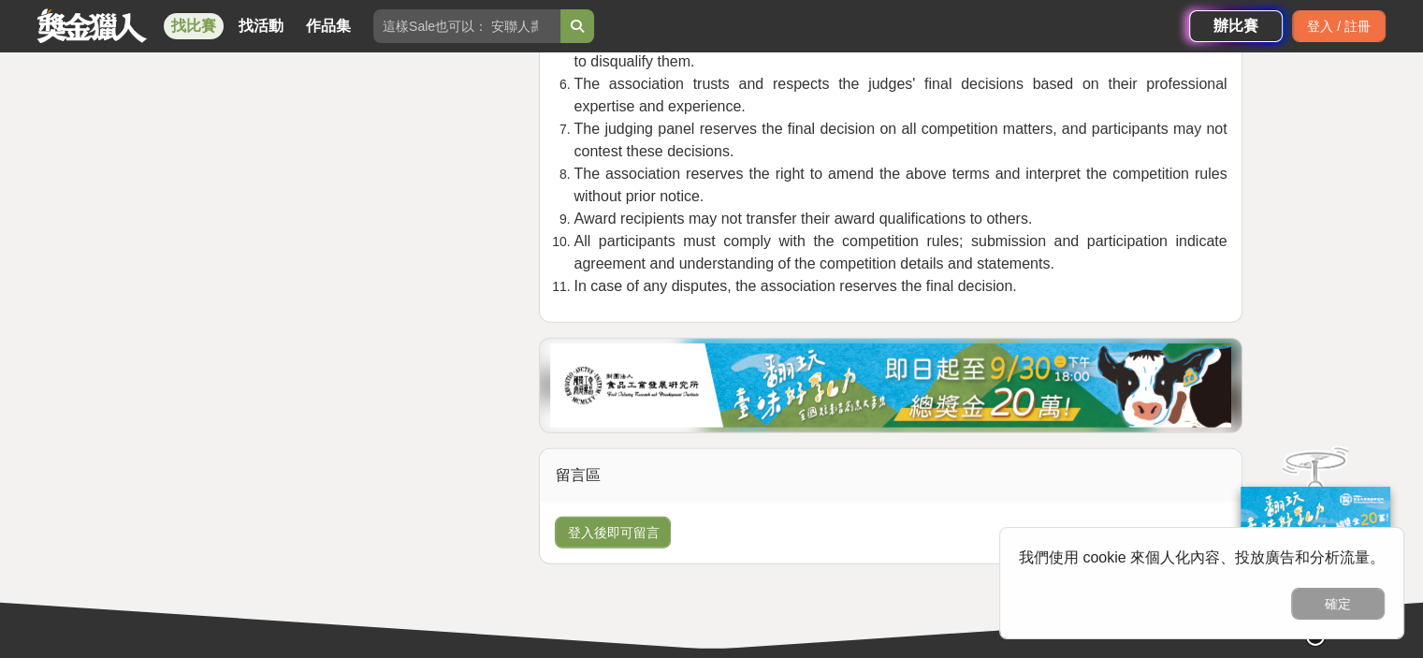
scroll to position [5053, 0]
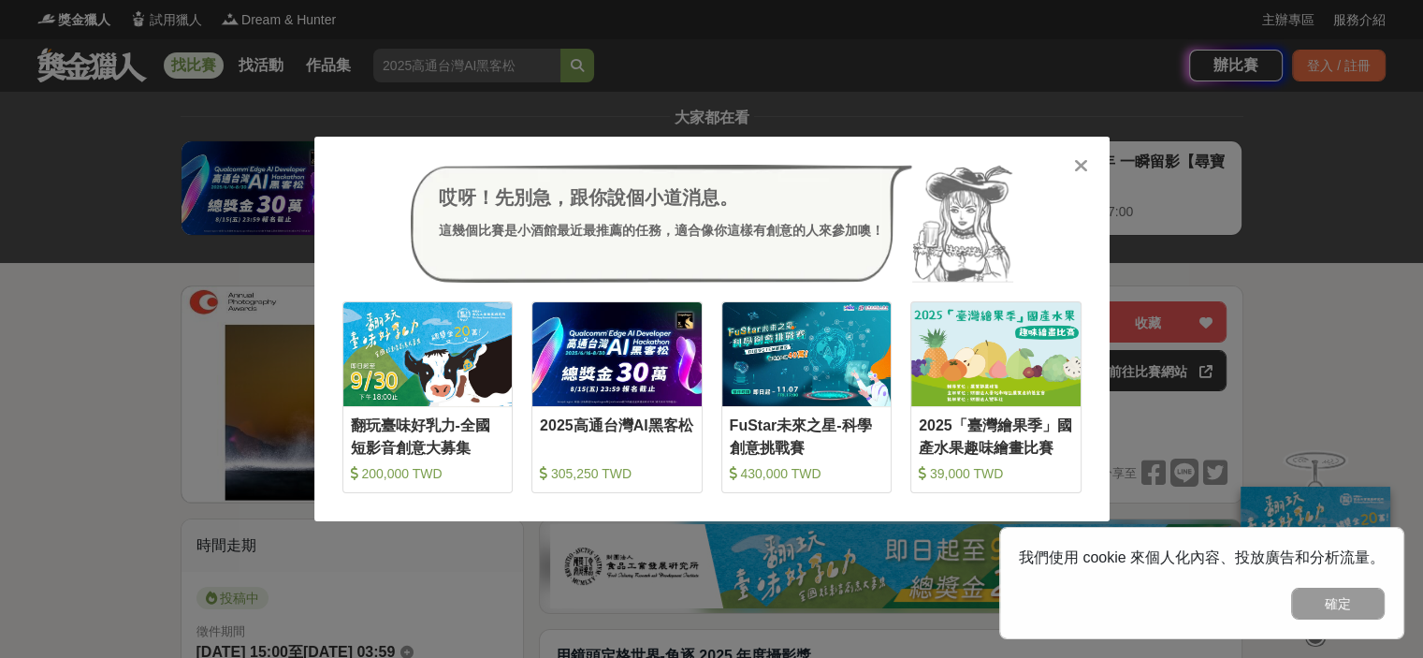
click at [1080, 160] on icon at bounding box center [1081, 165] width 14 height 19
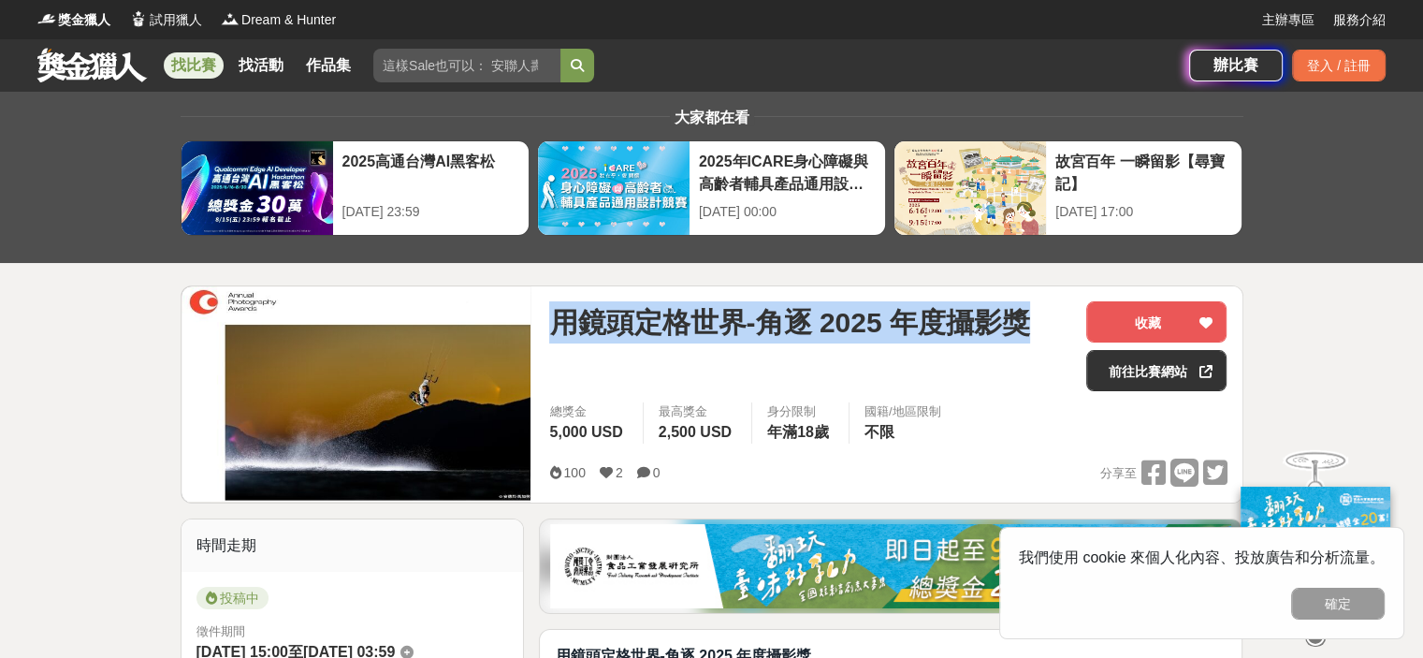
drag, startPoint x: 1025, startPoint y: 321, endPoint x: 546, endPoint y: 334, distance: 479.2
click at [543, 334] on div "用鏡頭定格世界-角逐 2025 年度攝影獎 收藏 前往比賽網站 總獎金 5,000 USD 最高獎金 2,500 USD 身分限制 年滿18歲 國籍/地區限制…" at bounding box center [887, 394] width 707 height 216
copy span "用鏡頭定格世界-角逐 2025 年度攝影獎"
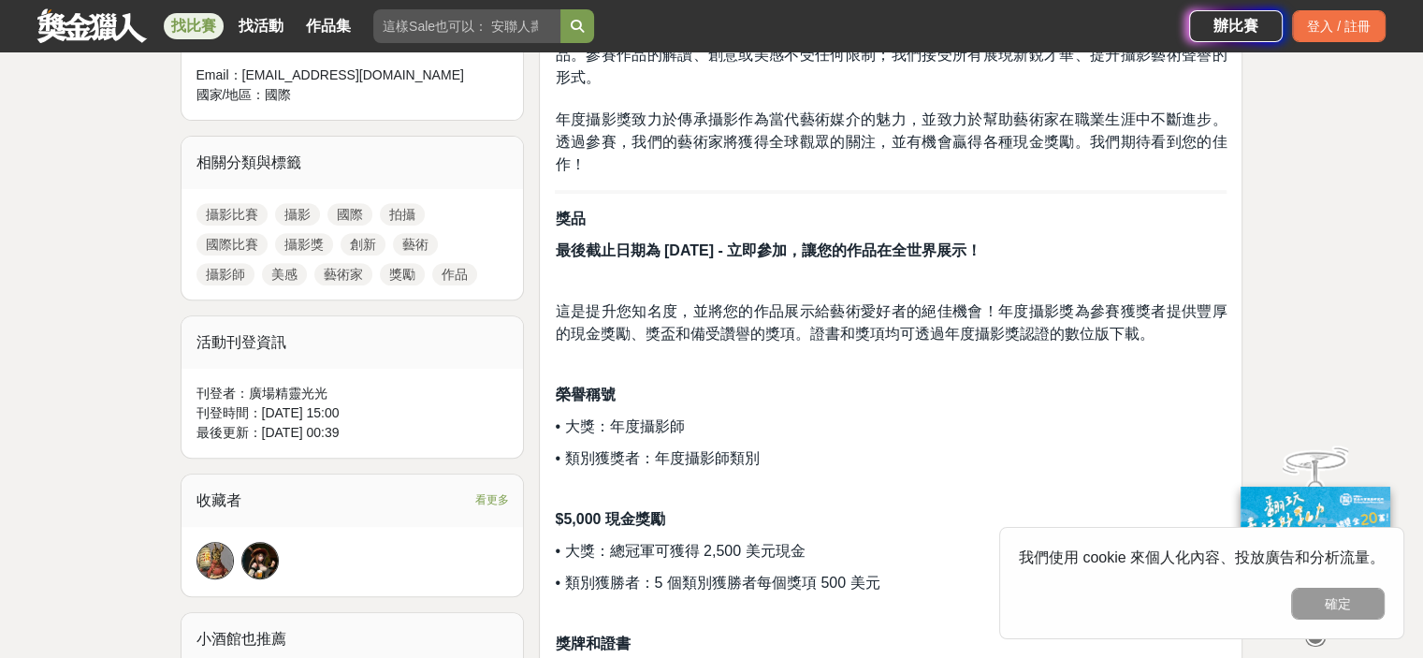
scroll to position [1029, 0]
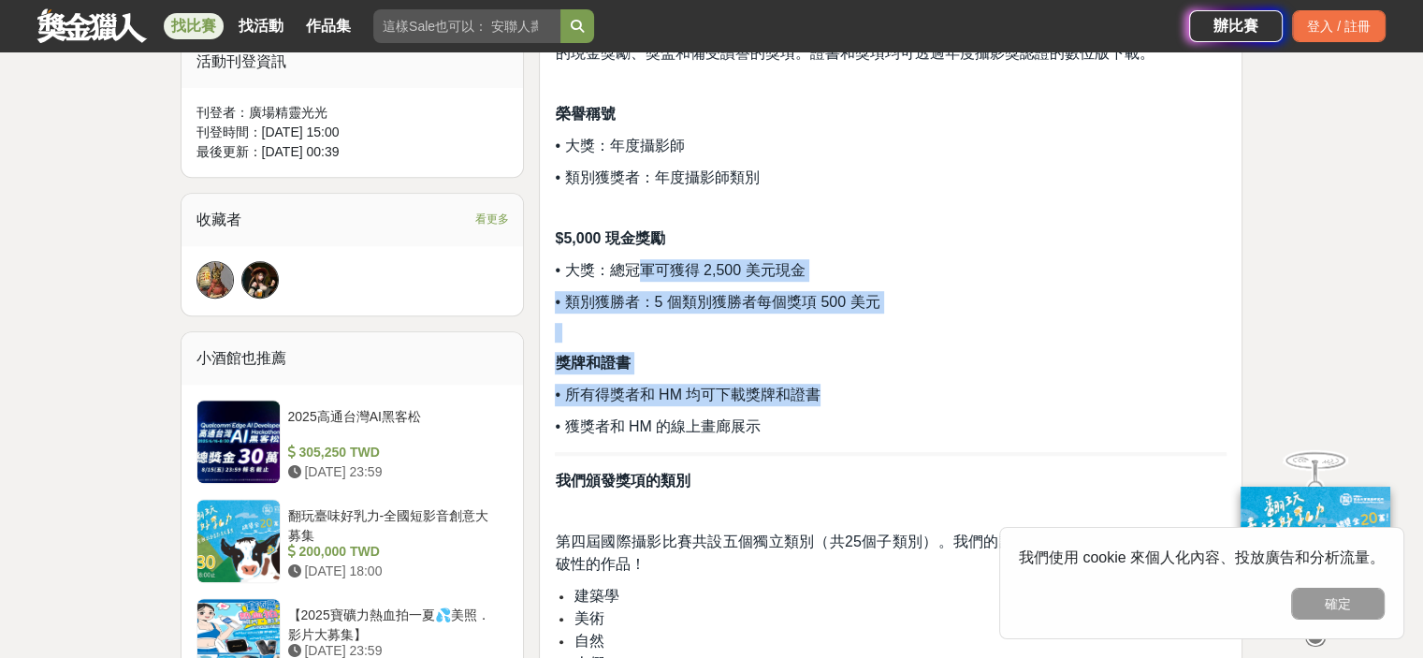
drag, startPoint x: 644, startPoint y: 261, endPoint x: 917, endPoint y: 394, distance: 303.8
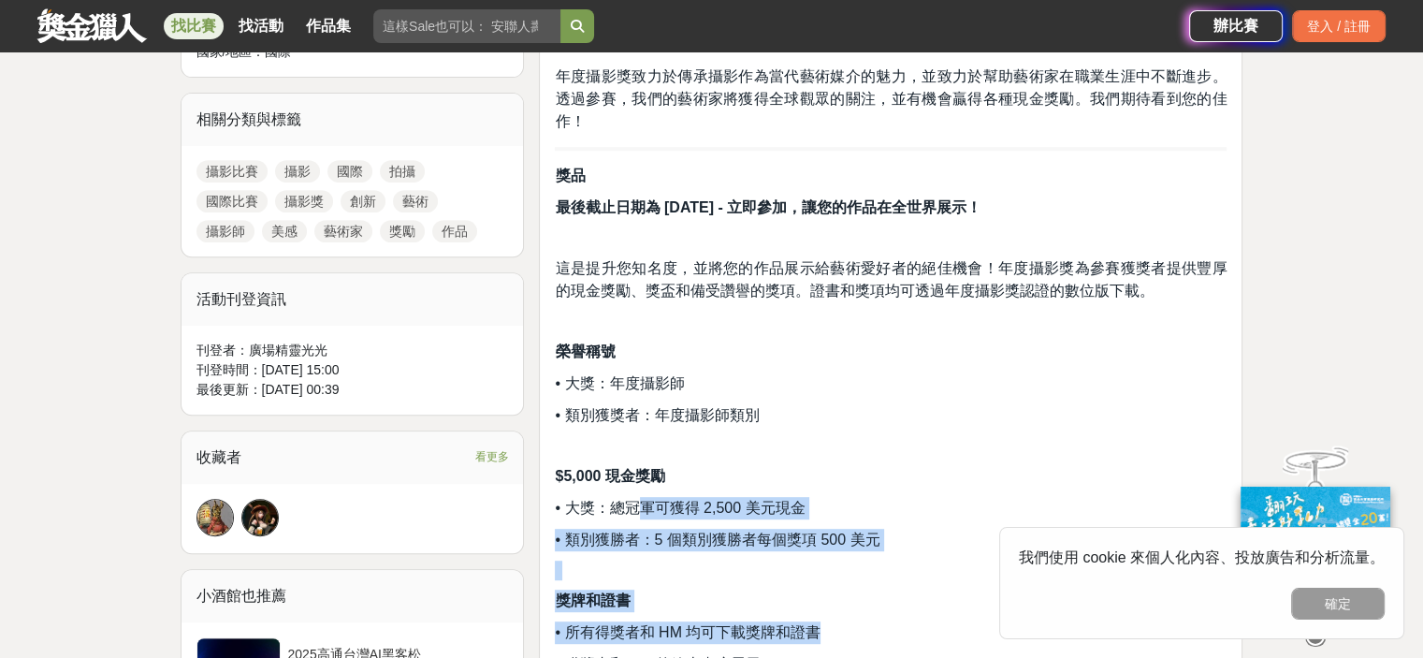
scroll to position [0, 0]
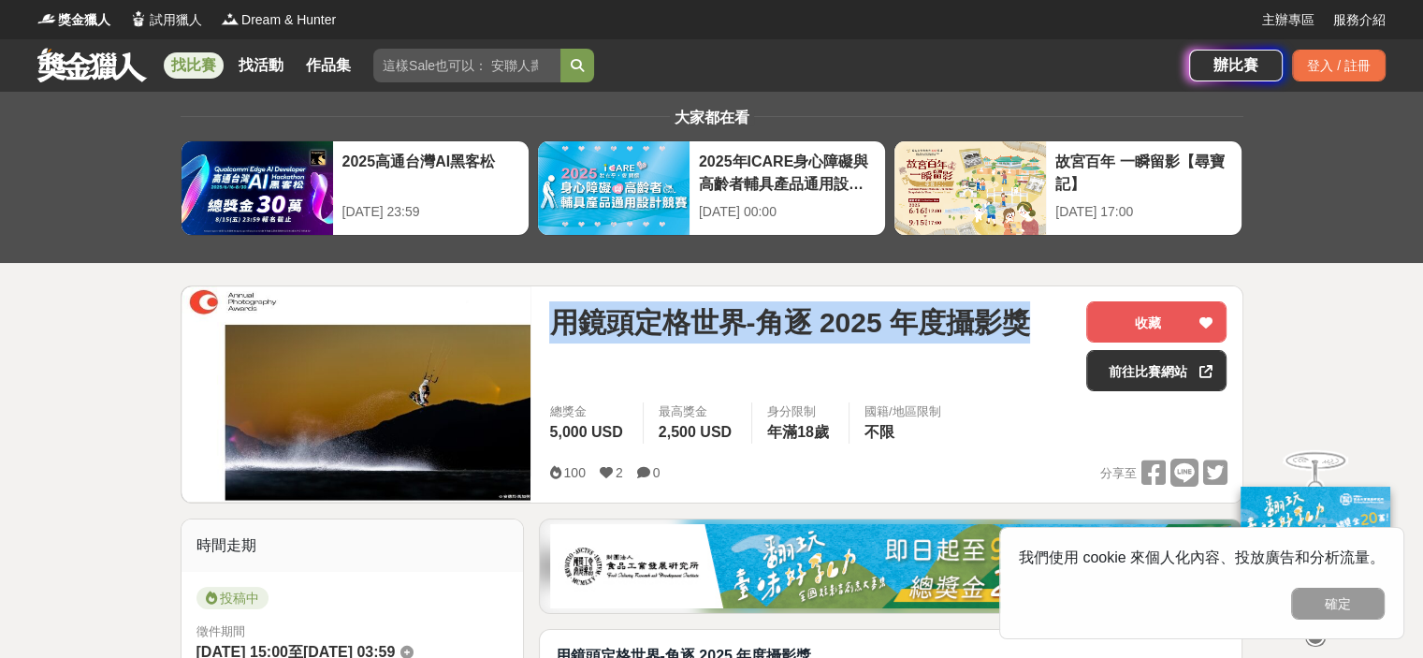
drag, startPoint x: 558, startPoint y: 316, endPoint x: 1038, endPoint y: 324, distance: 480.0
click at [1038, 324] on div "用鏡頭定格世界-角逐 2025 年度攝影獎" at bounding box center [810, 322] width 522 height 42
copy span "用鏡頭定格世界-角逐 2025 年度攝影獎"
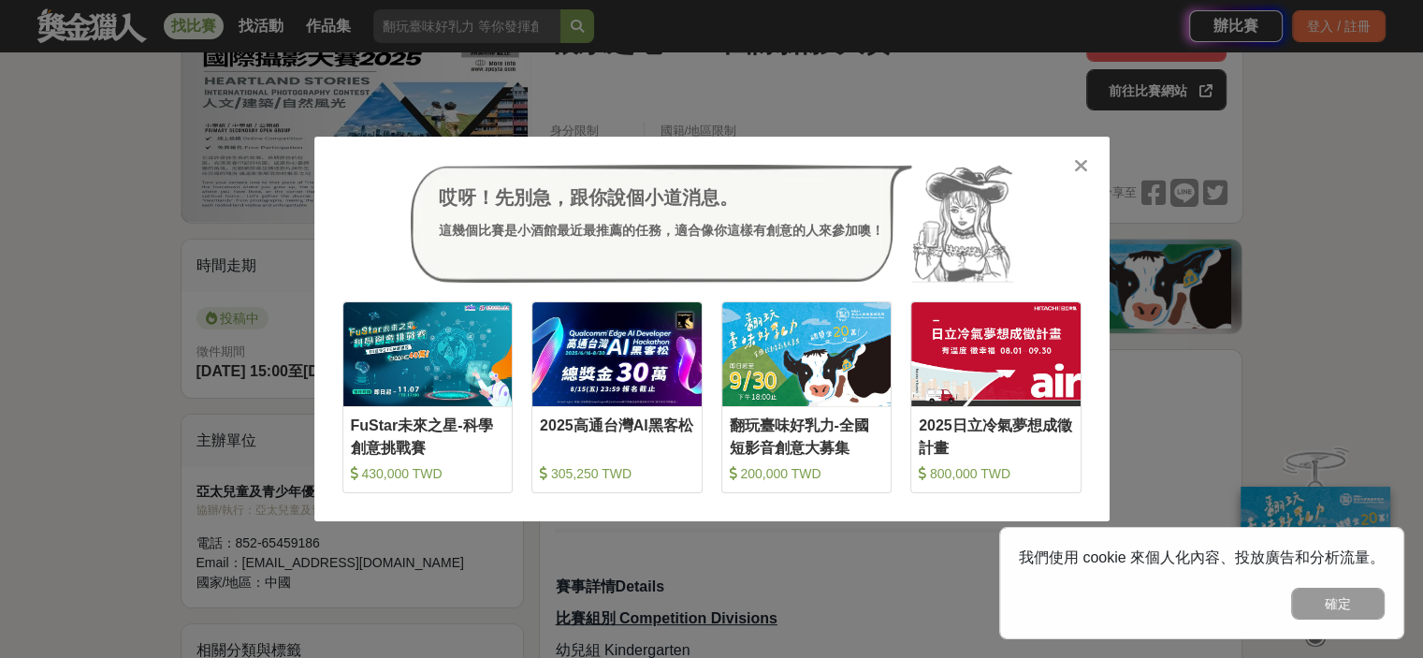
click at [1085, 167] on icon at bounding box center [1081, 165] width 14 height 19
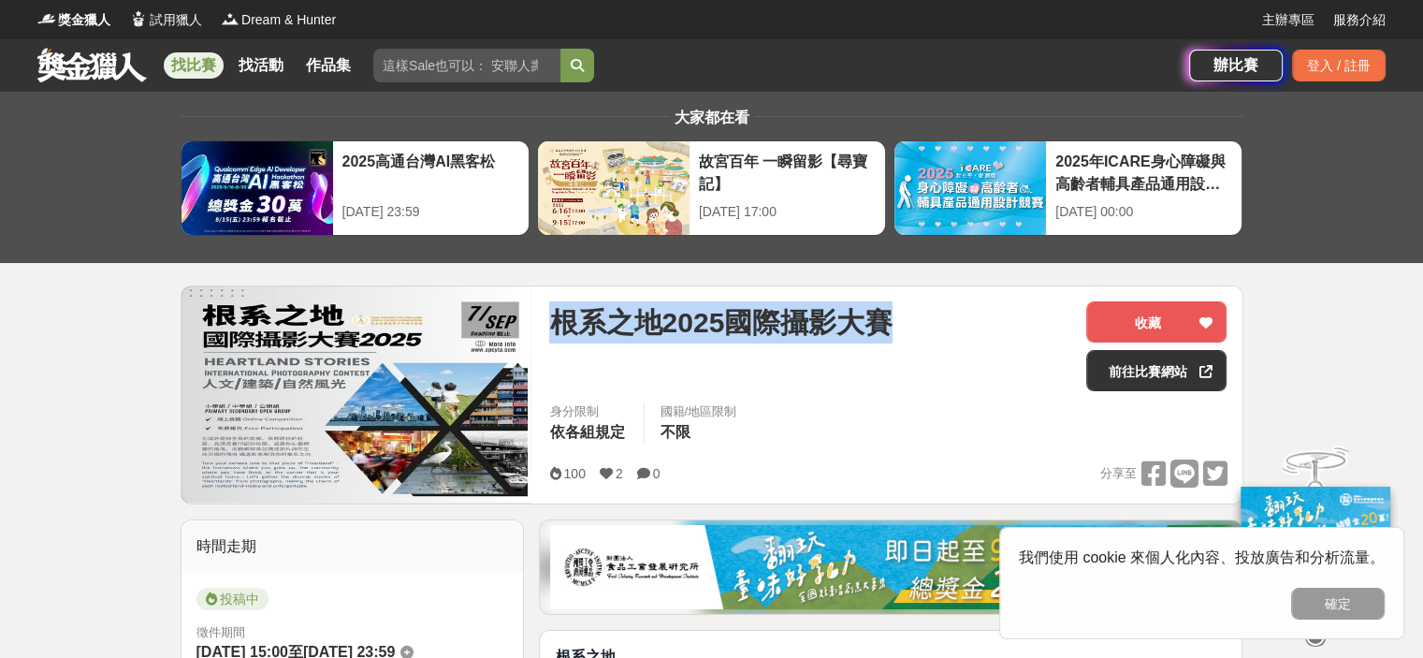
drag, startPoint x: 552, startPoint y: 328, endPoint x: 912, endPoint y: 311, distance: 360.7
click at [912, 311] on div "根系之地2025國際攝影大賽" at bounding box center [810, 322] width 522 height 42
copy span "根系之地2025國際攝影大賽"
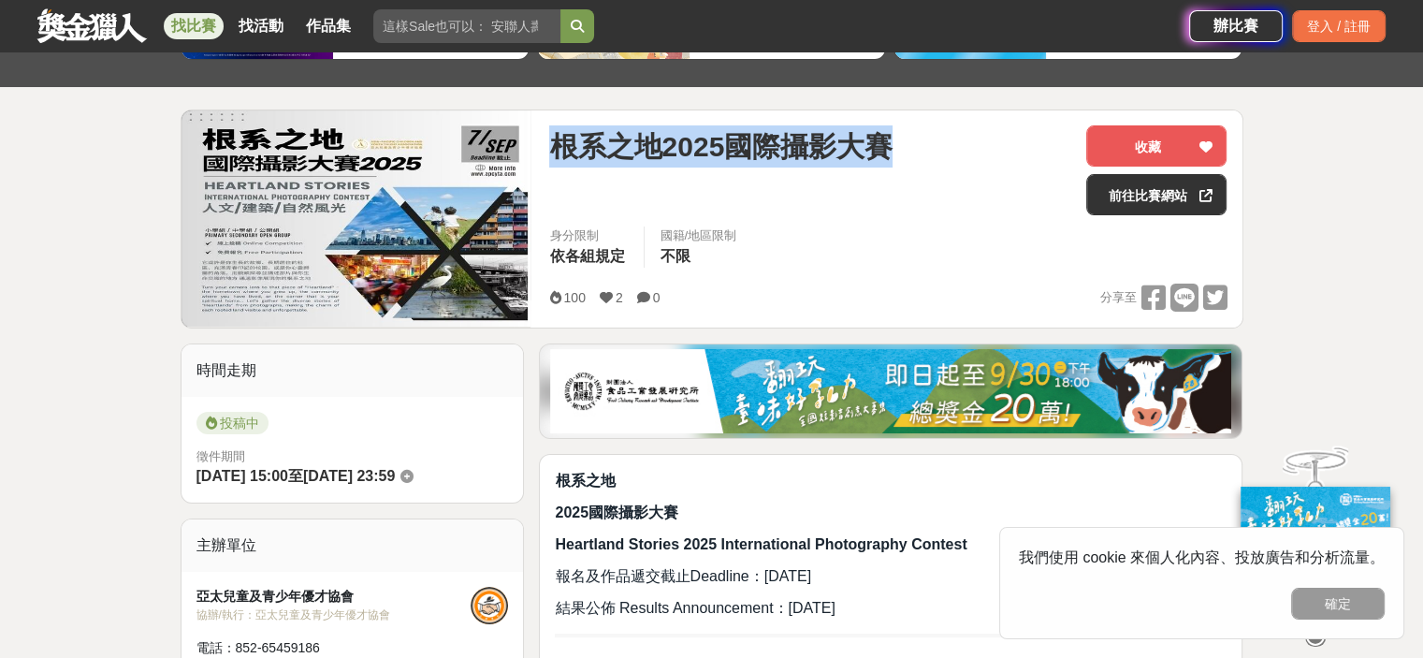
scroll to position [374, 0]
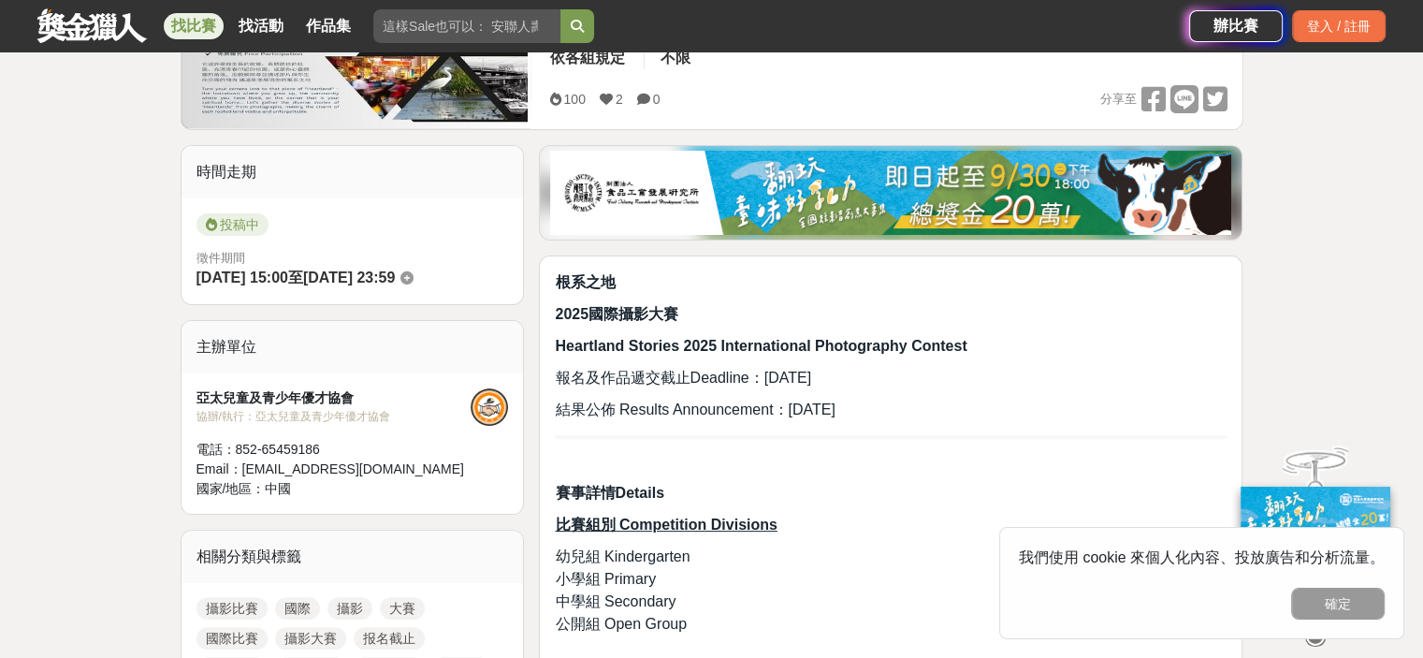
drag, startPoint x: 868, startPoint y: 396, endPoint x: 877, endPoint y: 385, distance: 13.3
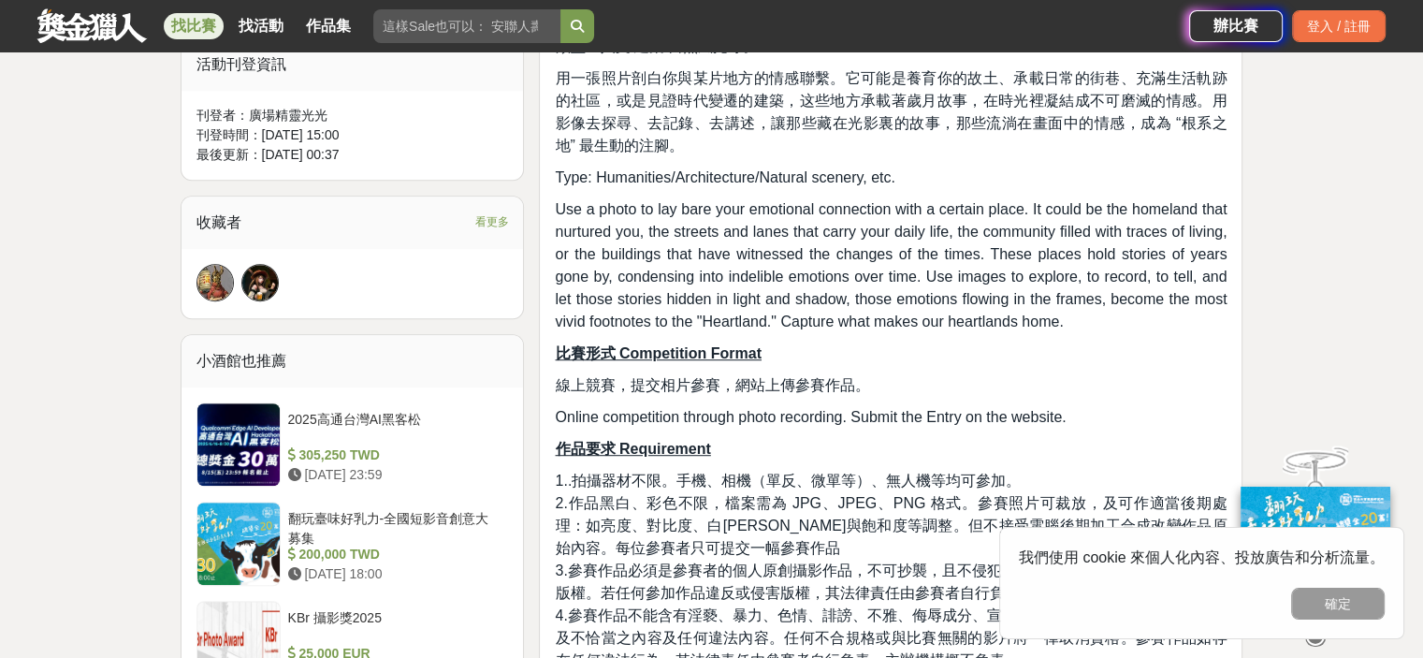
scroll to position [1216, 0]
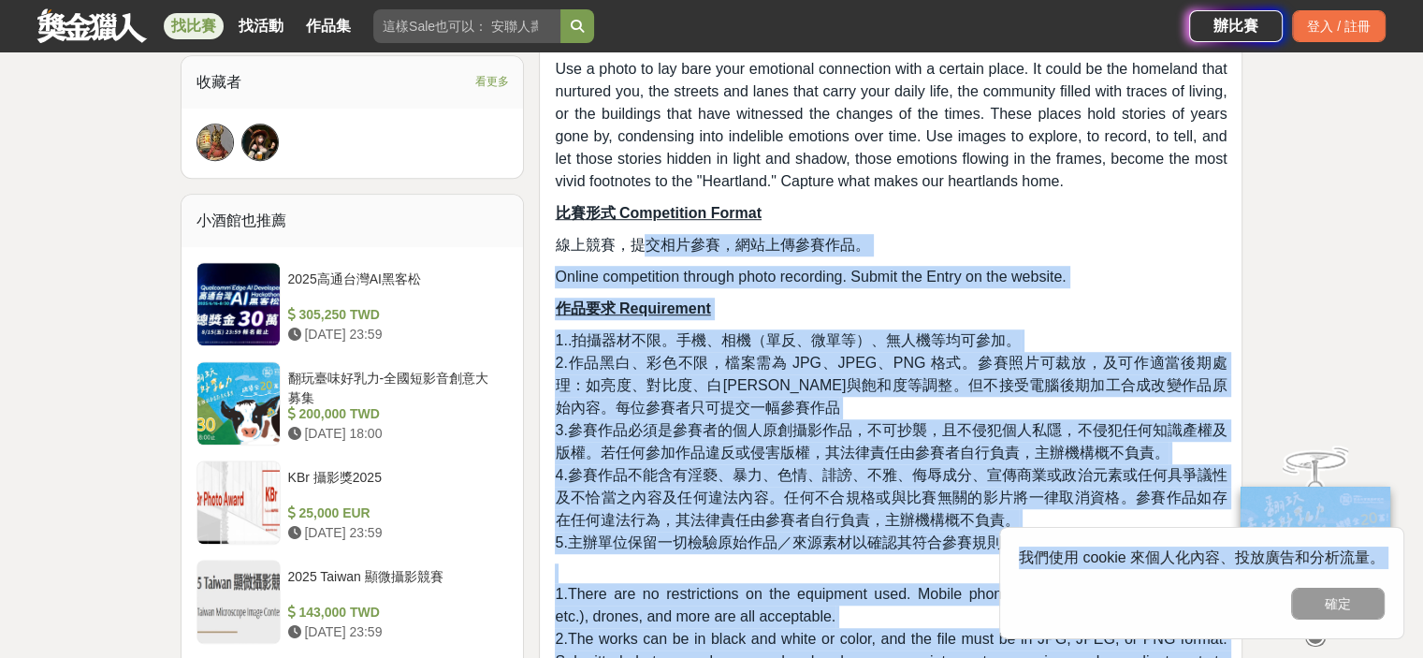
drag, startPoint x: 643, startPoint y: 266, endPoint x: 966, endPoint y: 514, distance: 407.0
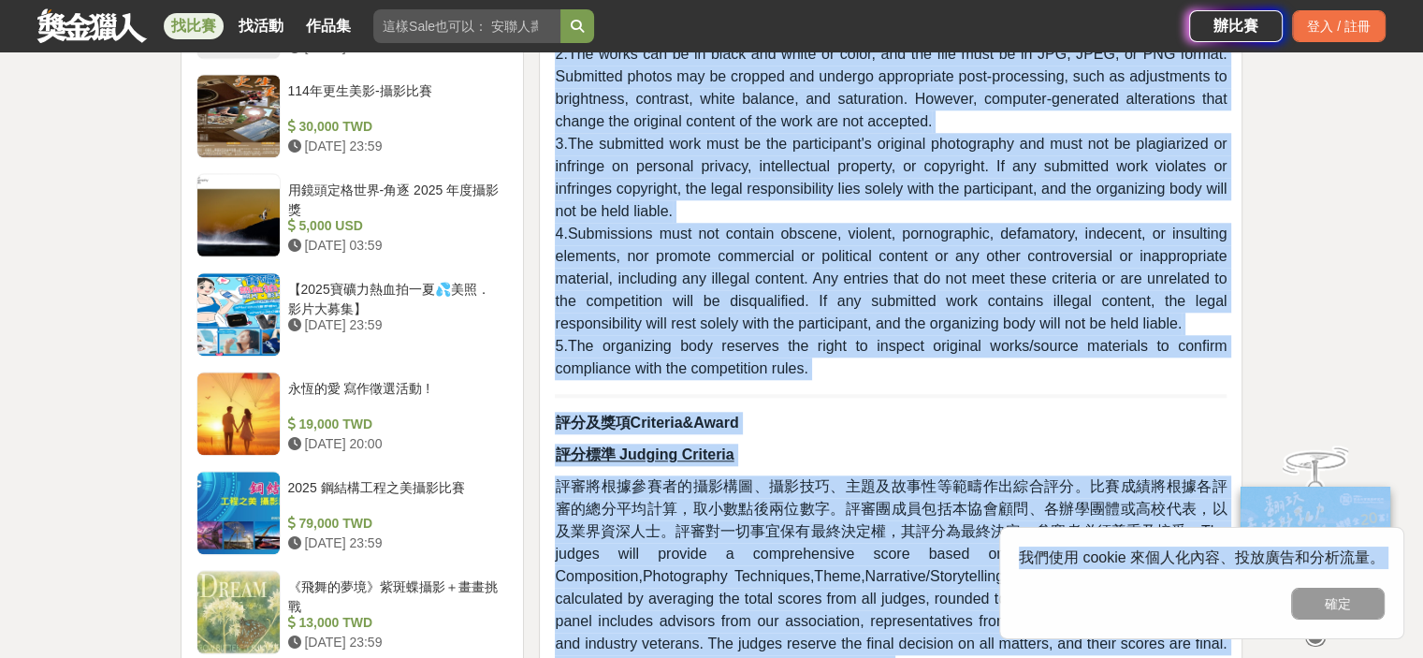
scroll to position [2152, 0]
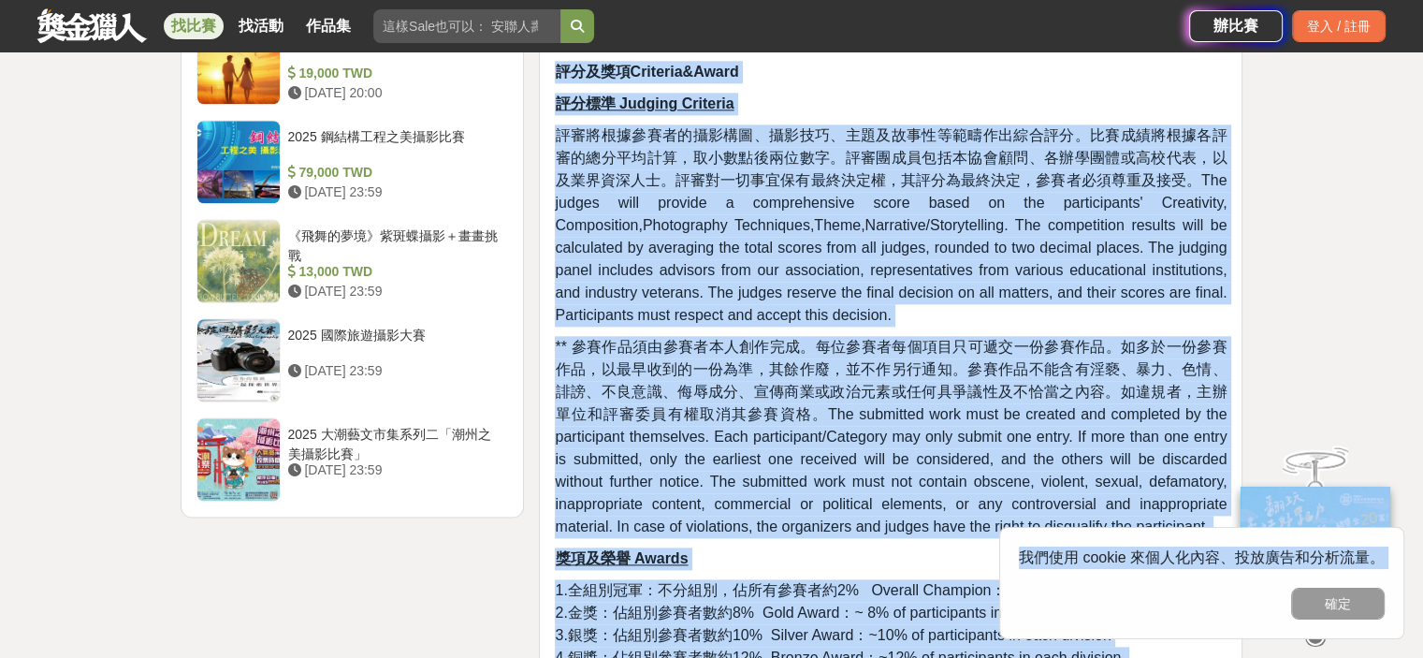
click at [644, 426] on span "** 參賽作品須由參賽者本人創作完成。每位參賽者每個項目只可遞交一份參賽作品。如多於一份參賽作品，以最早收到的一份為準，其餘作廢，並不作另行通知。參賽作品不能…" at bounding box center [891, 437] width 672 height 196
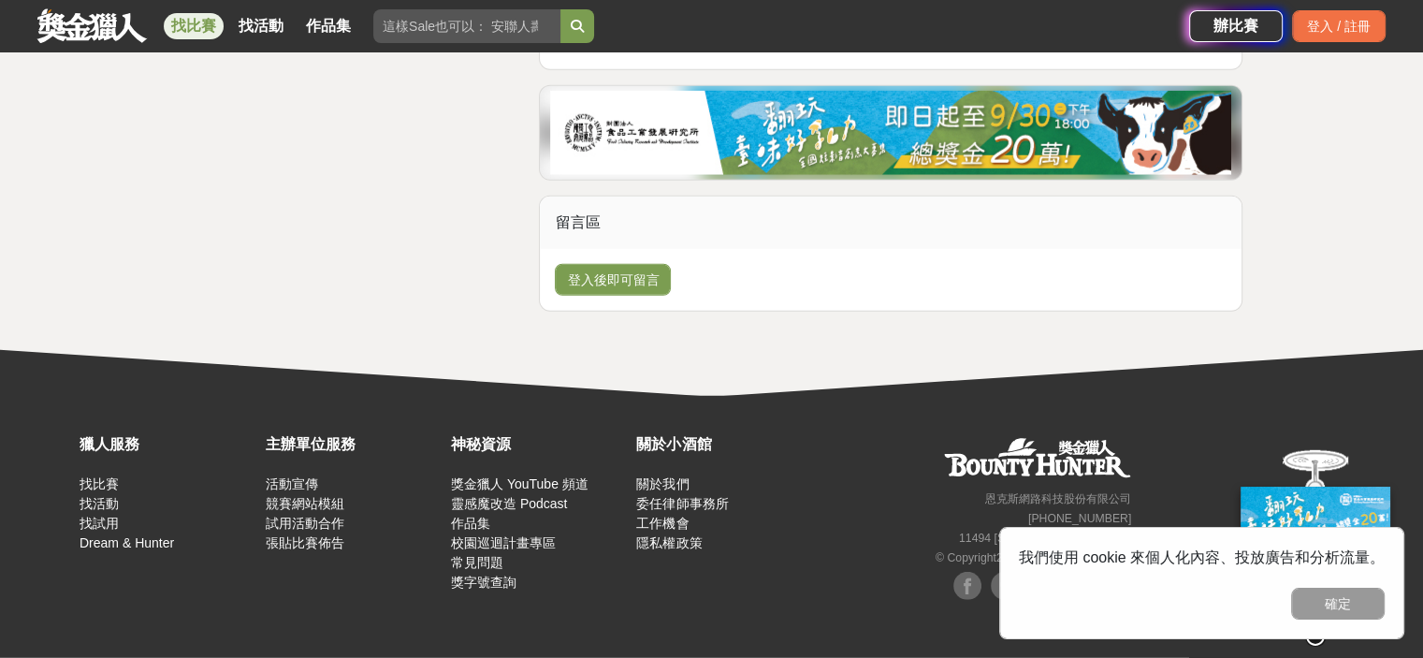
scroll to position [5026, 0]
click at [940, 153] on img at bounding box center [890, 133] width 681 height 84
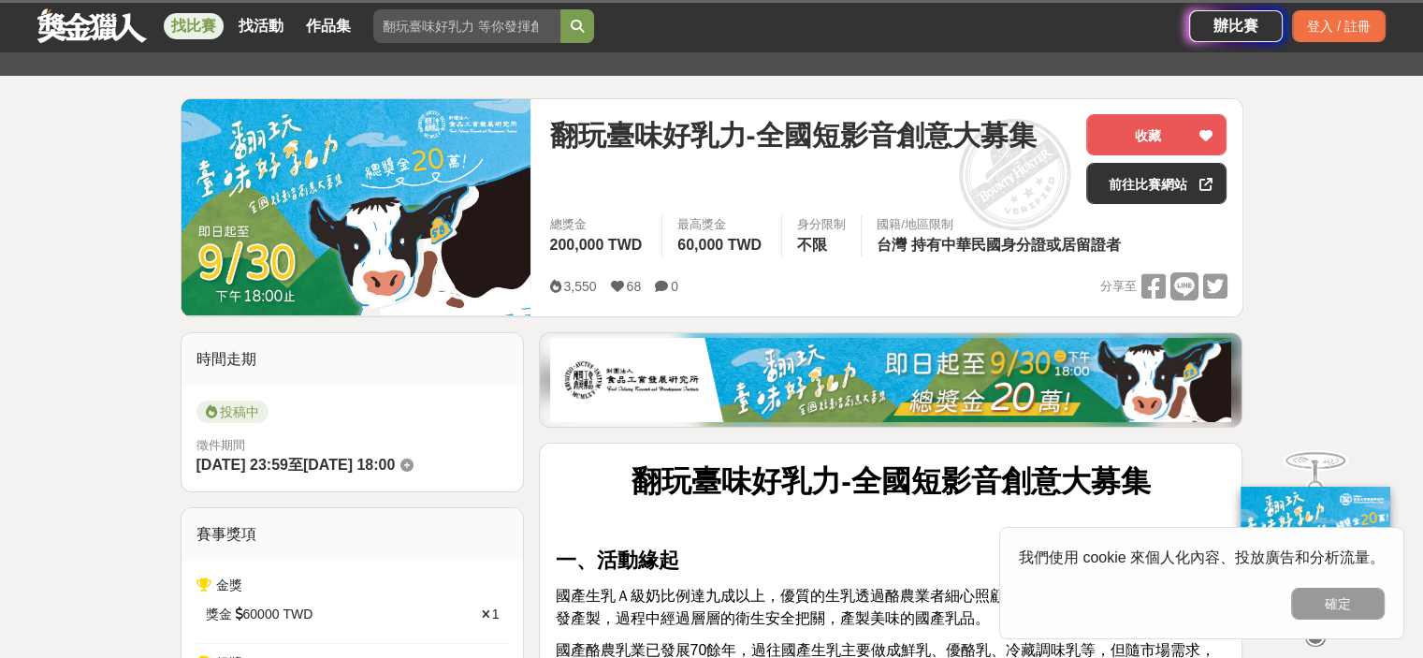
click at [913, 362] on img at bounding box center [890, 380] width 681 height 84
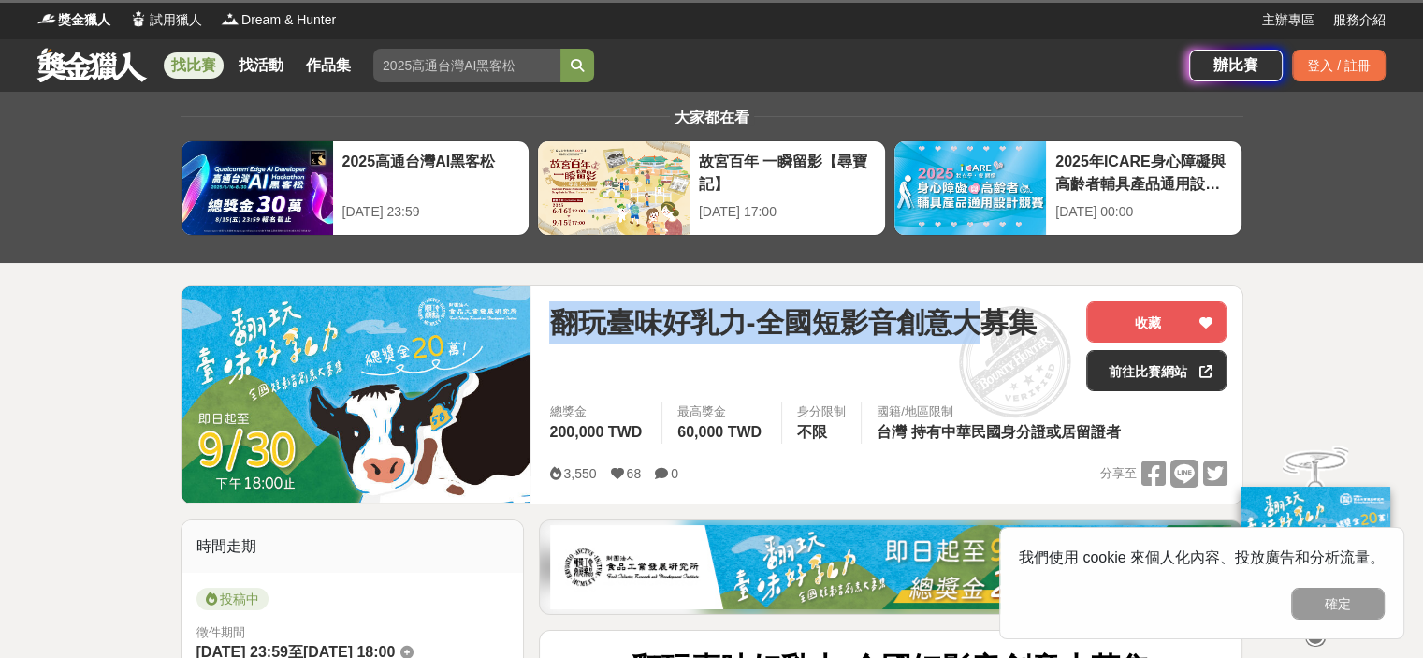
drag, startPoint x: 833, startPoint y: 334, endPoint x: 992, endPoint y: 334, distance: 159.1
click at [992, 334] on span "翻玩臺味好乳力-全國短影音創意大募集" at bounding box center [792, 322] width 487 height 42
click at [993, 334] on span "翻玩臺味好乳力-全國短影音創意大募集" at bounding box center [792, 322] width 487 height 42
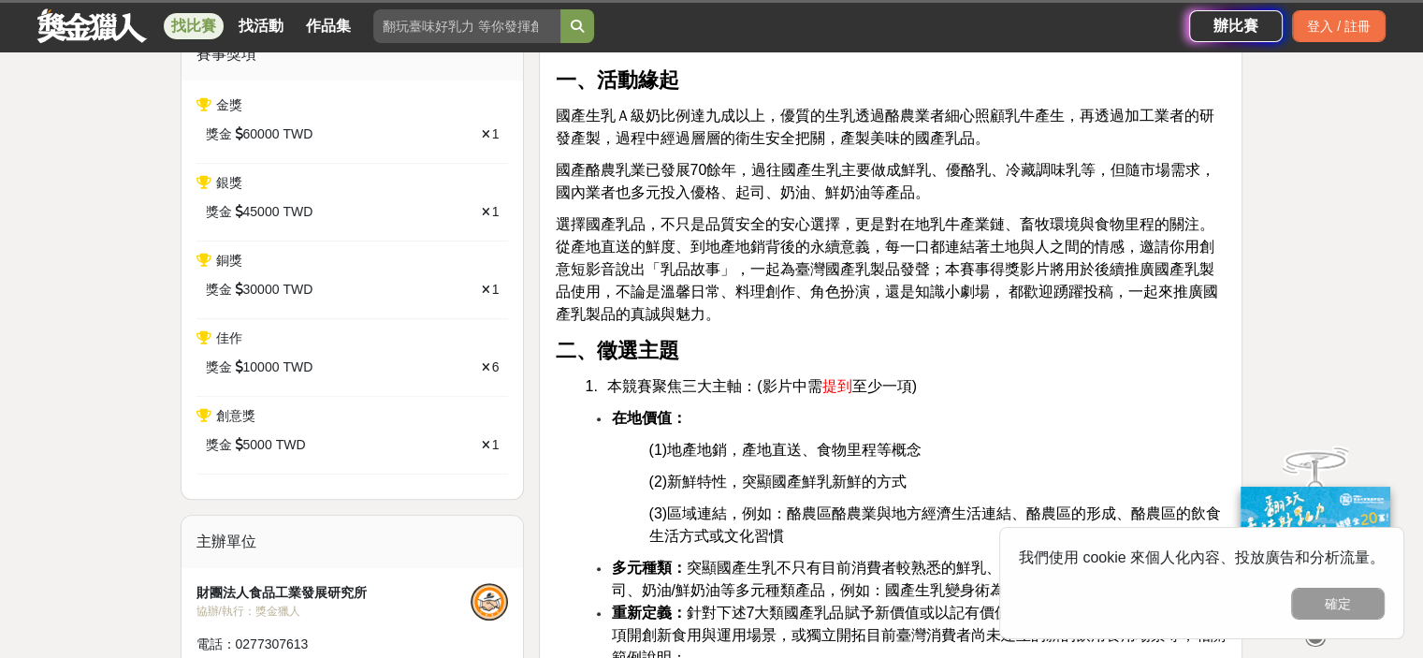
scroll to position [749, 0]
